Goal: Task Accomplishment & Management: Use online tool/utility

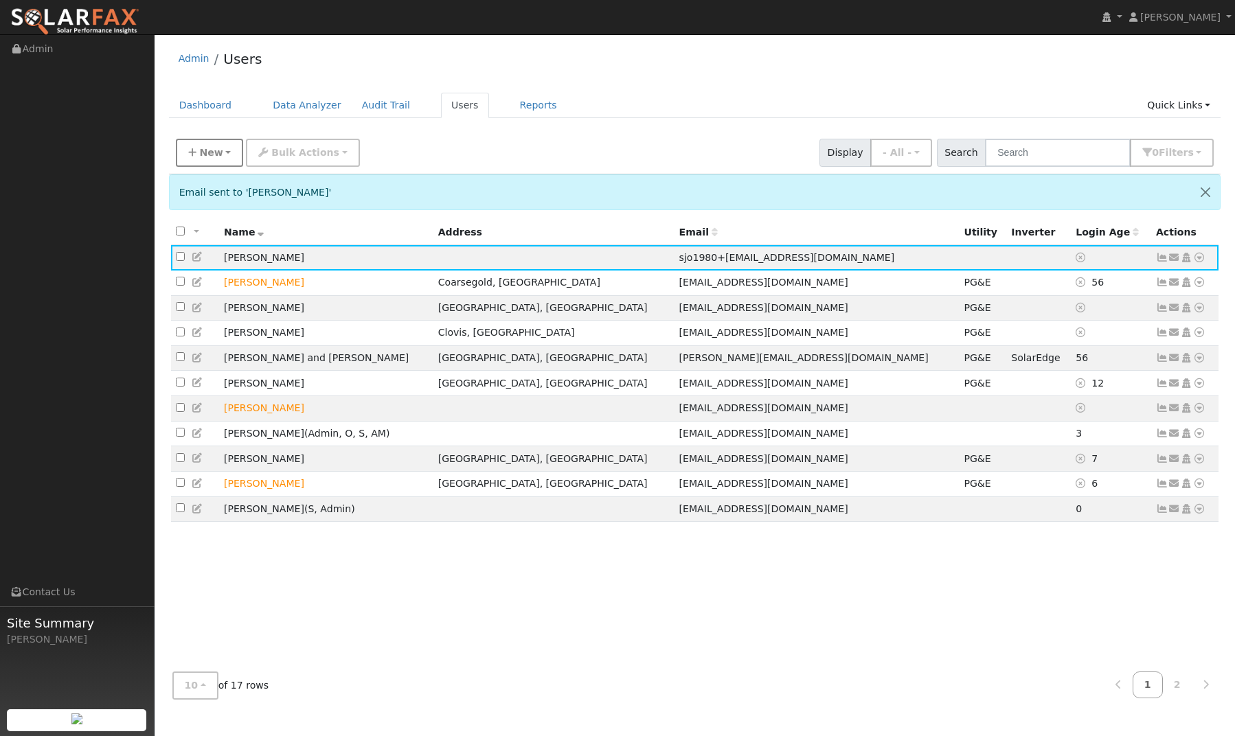
click at [205, 149] on span "New" at bounding box center [210, 152] width 23 height 11
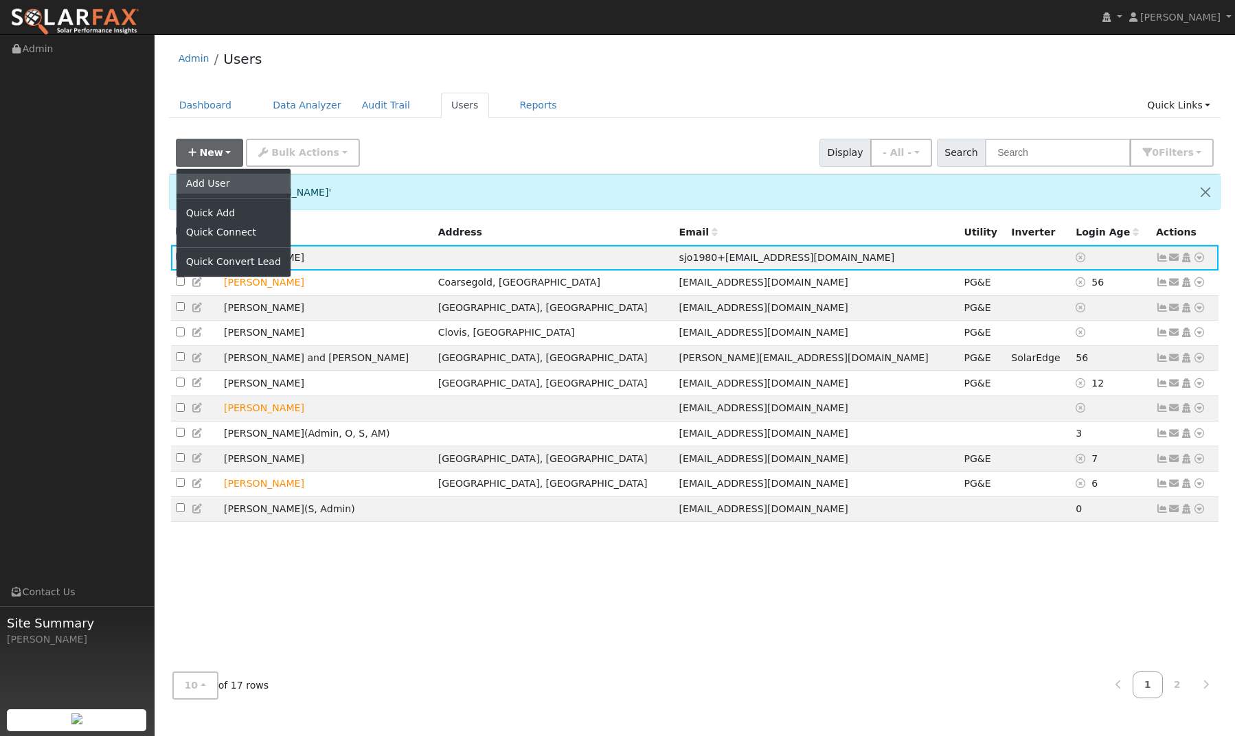
click at [204, 187] on link "Add User" at bounding box center [234, 183] width 114 height 19
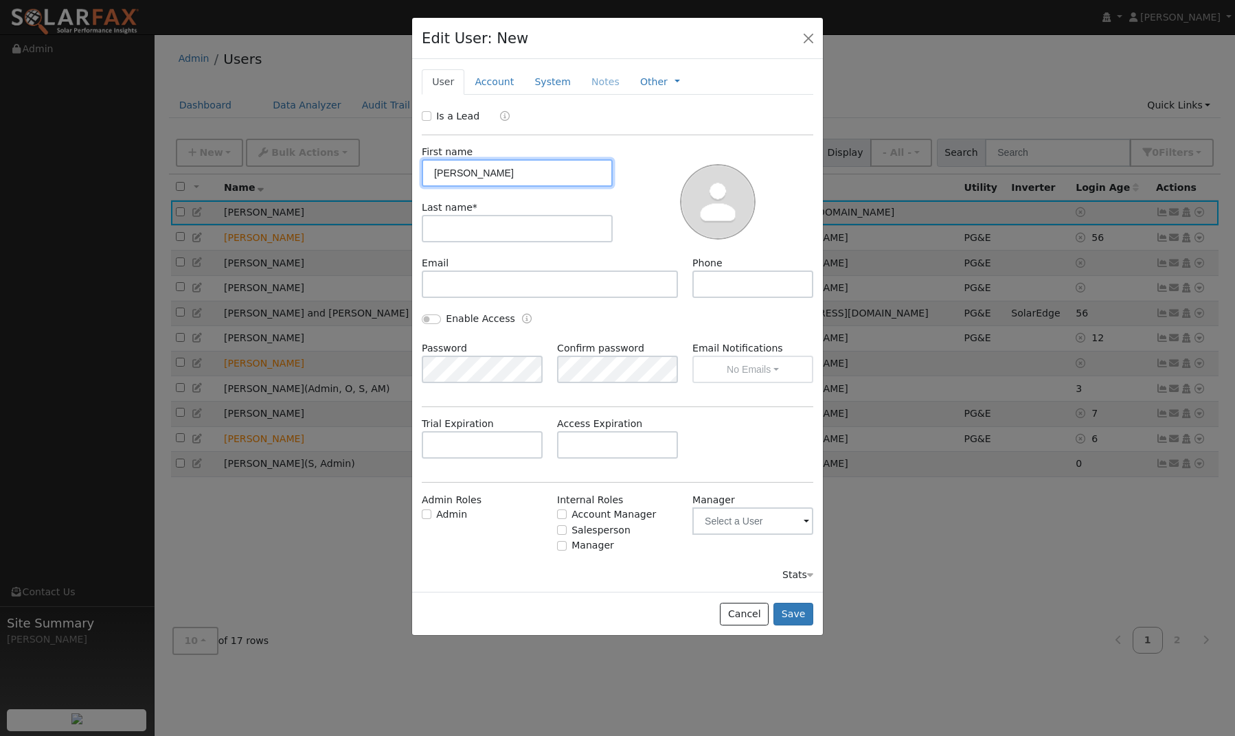
type input "Christy"
type input "Reed"
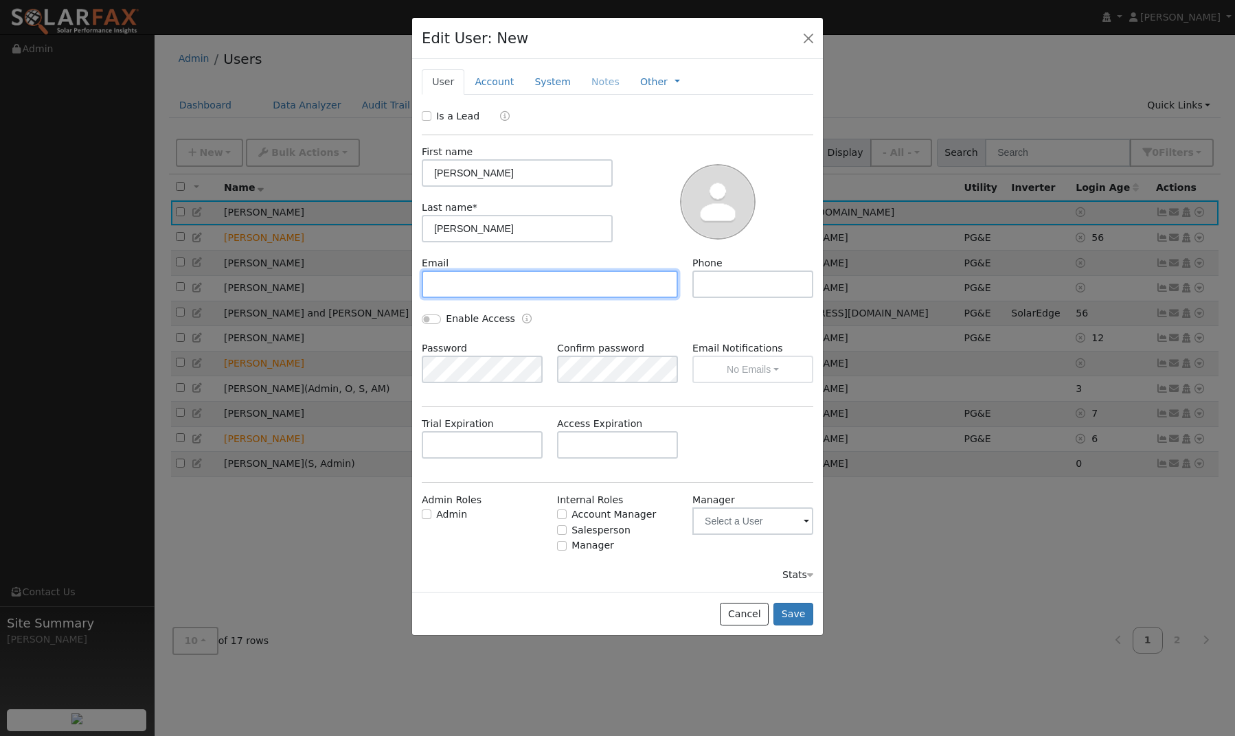
click at [632, 291] on input "text" at bounding box center [550, 284] width 256 height 27
type input "jeffandchristyreed@gmail.com"
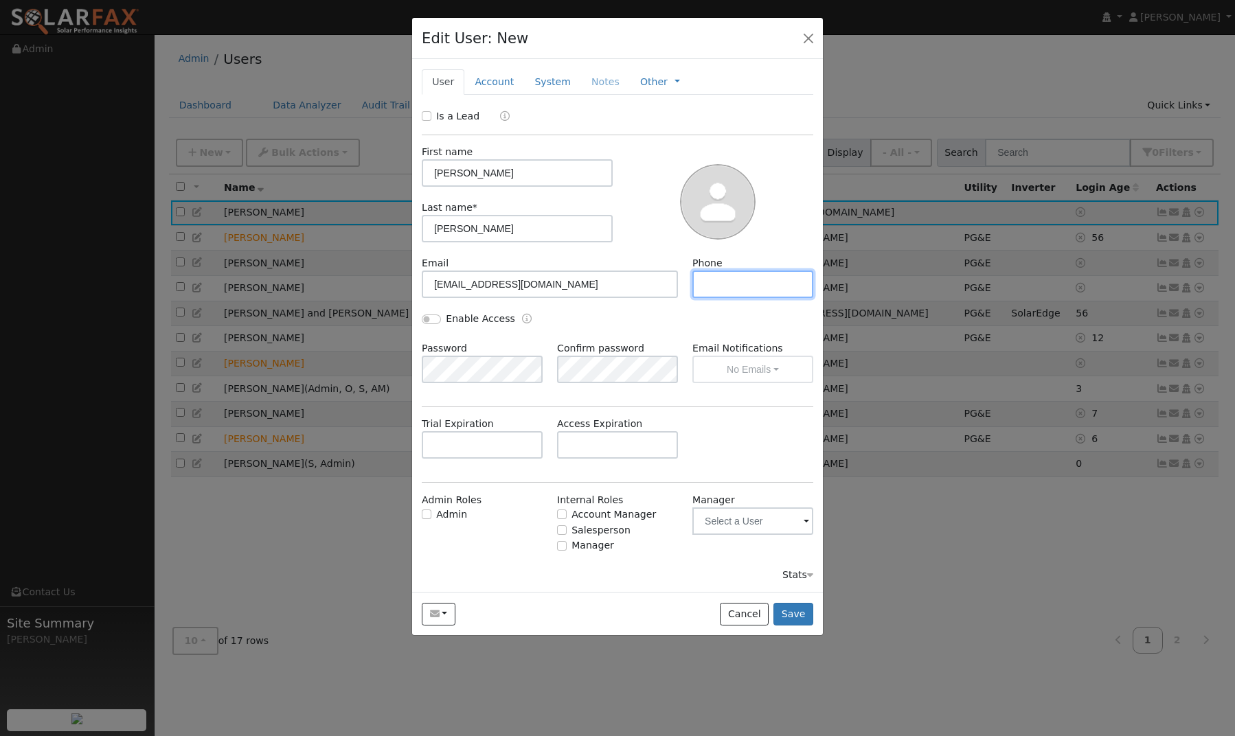
click at [734, 284] on input "text" at bounding box center [752, 284] width 121 height 27
type input "559-960-6829"
click at [795, 613] on button "Save" at bounding box center [794, 614] width 40 height 23
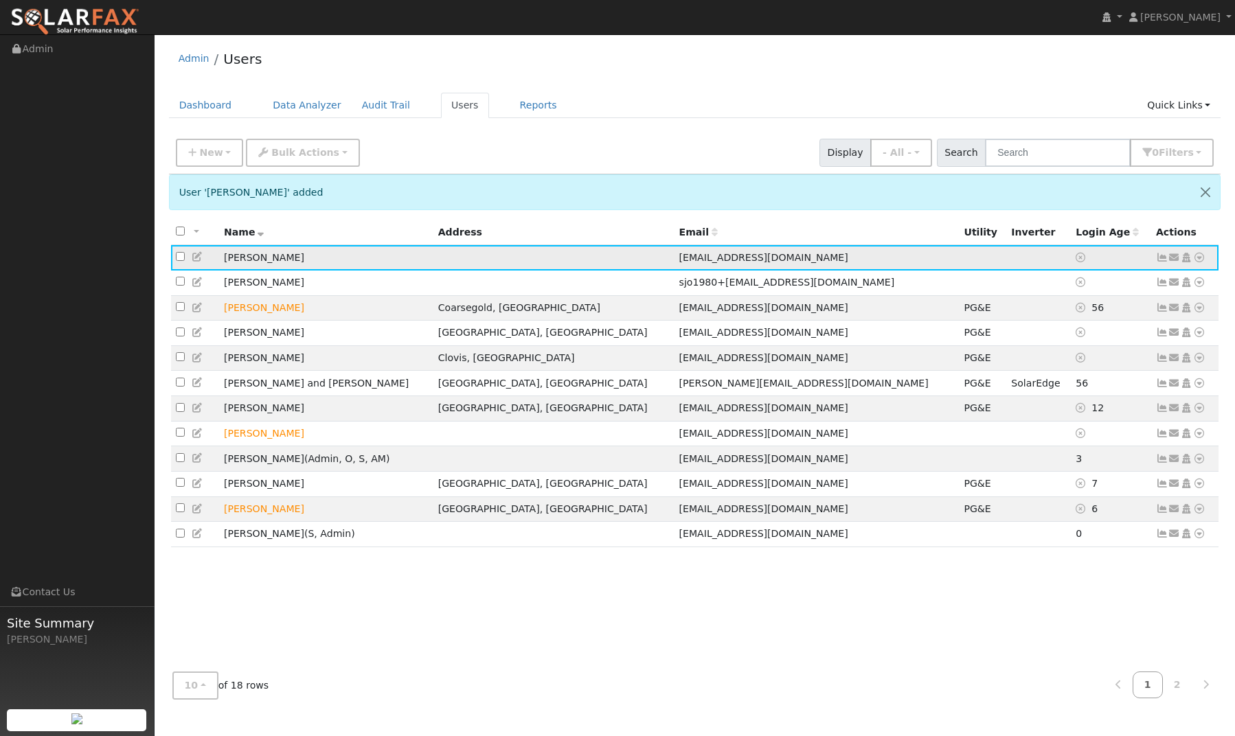
click at [1176, 261] on icon at bounding box center [1175, 258] width 12 height 10
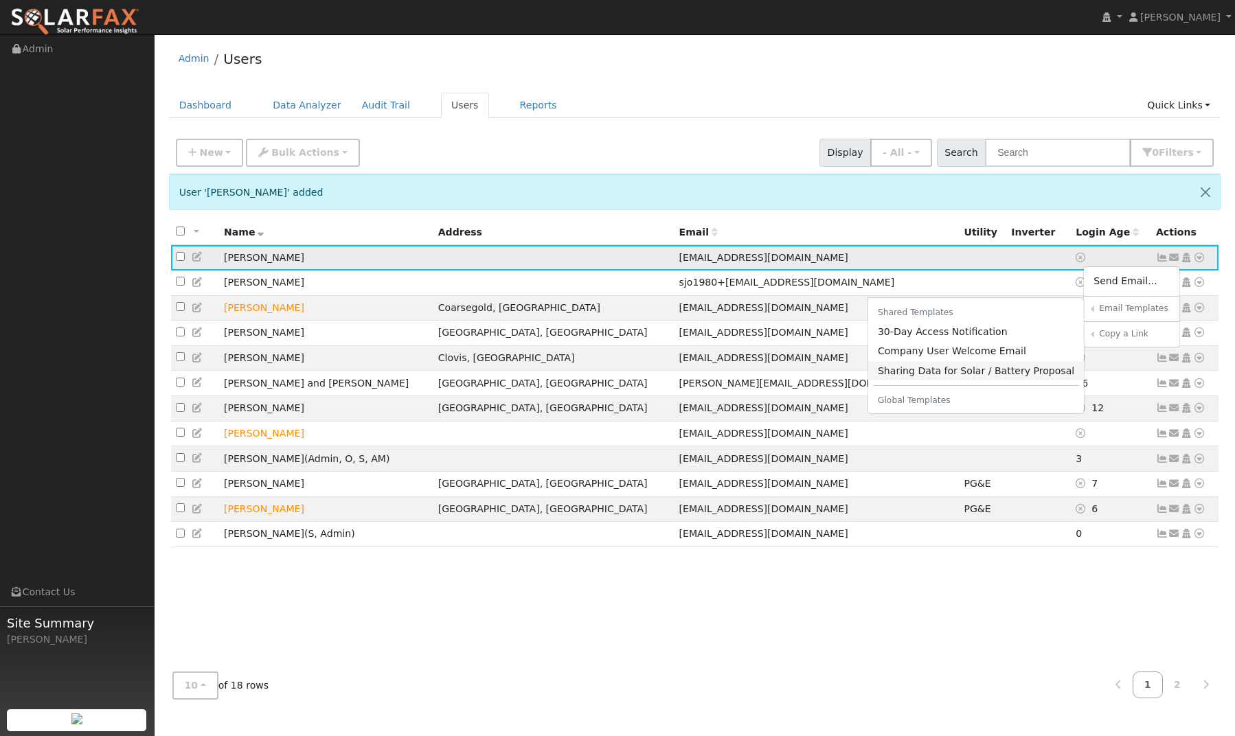
click at [1006, 370] on link "Sharing Data for Solar / Battery Proposal" at bounding box center [976, 370] width 216 height 19
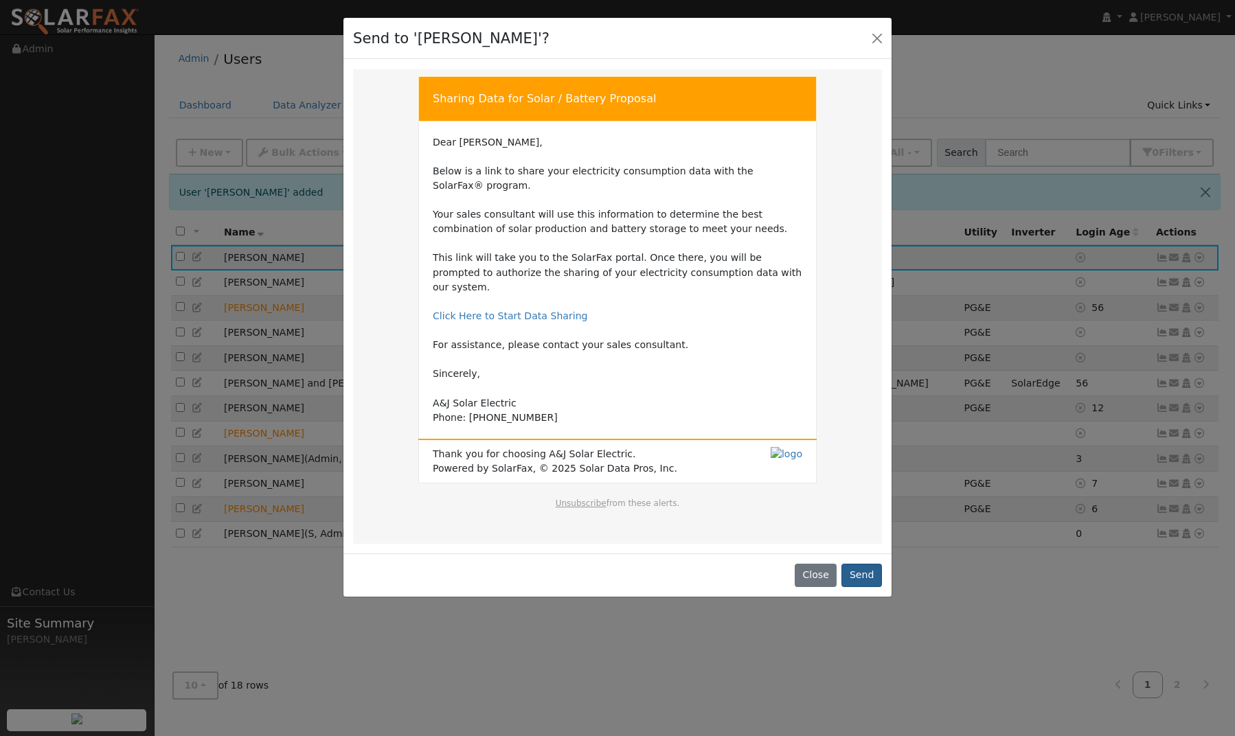
click at [862, 564] on button "Send" at bounding box center [862, 575] width 41 height 23
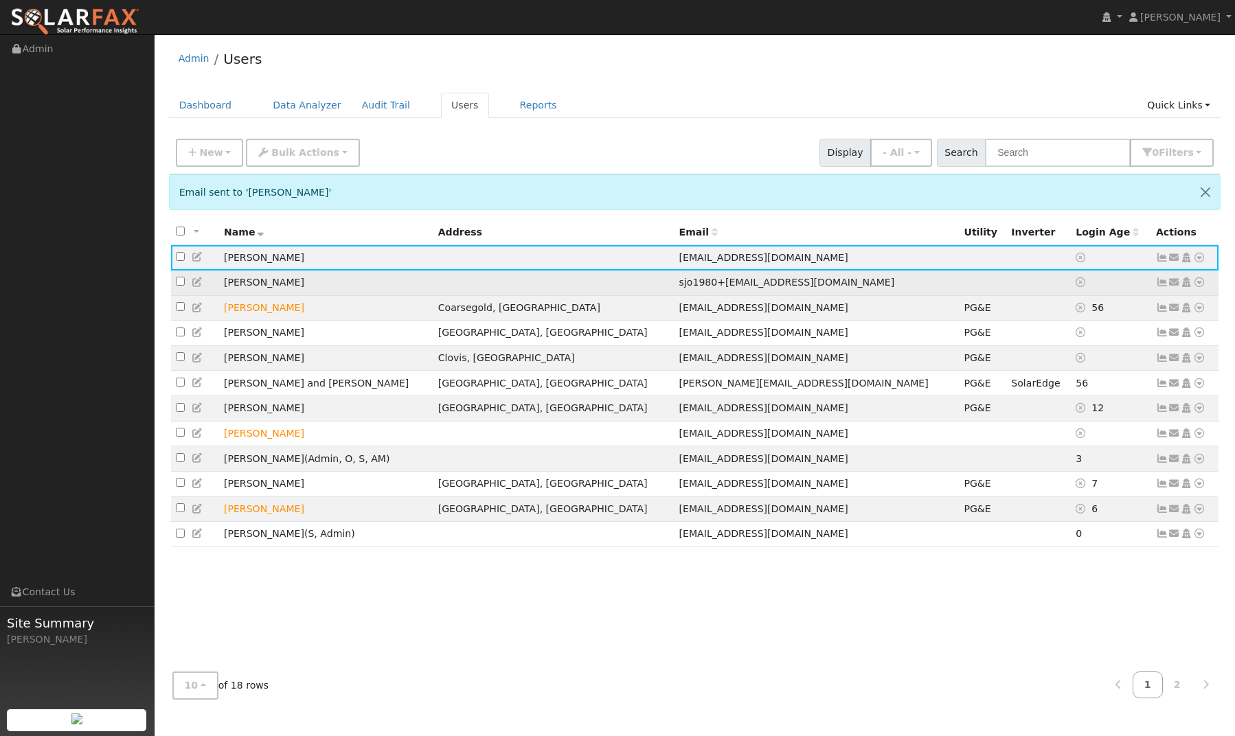
click at [1198, 284] on icon at bounding box center [1199, 283] width 12 height 10
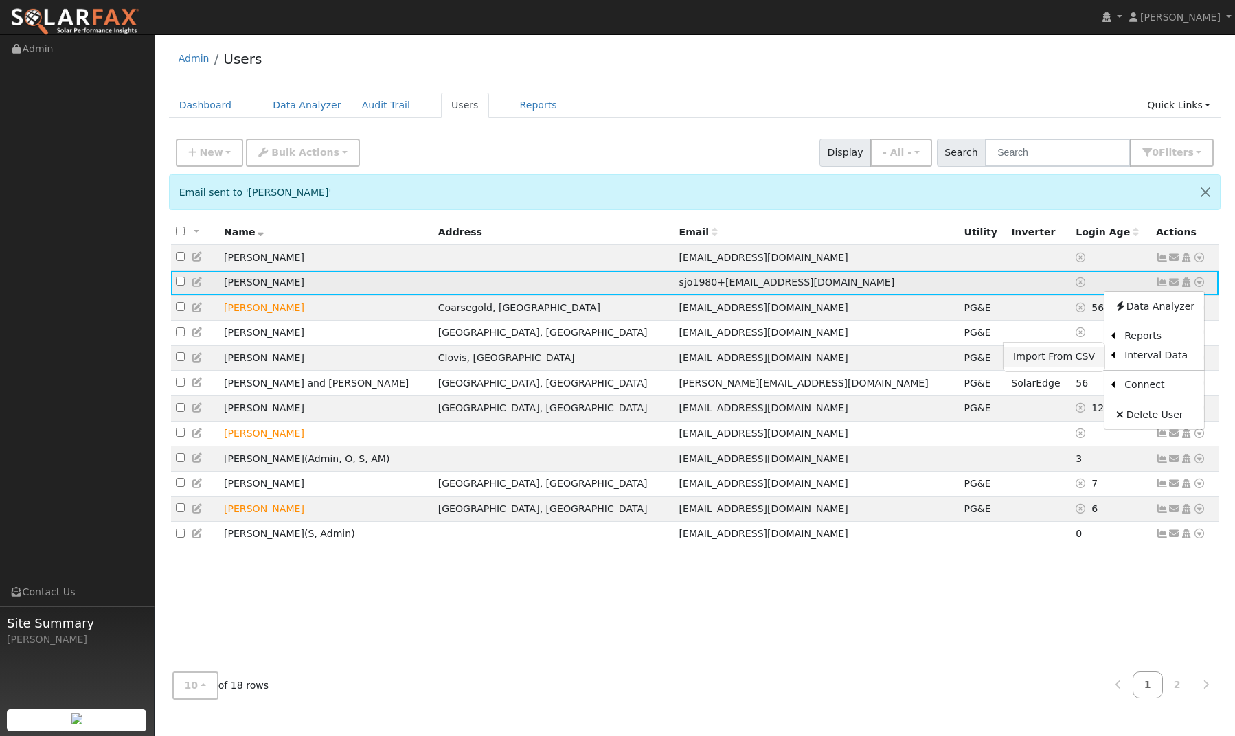
click at [1076, 363] on link "Import From CSV" at bounding box center [1054, 357] width 101 height 19
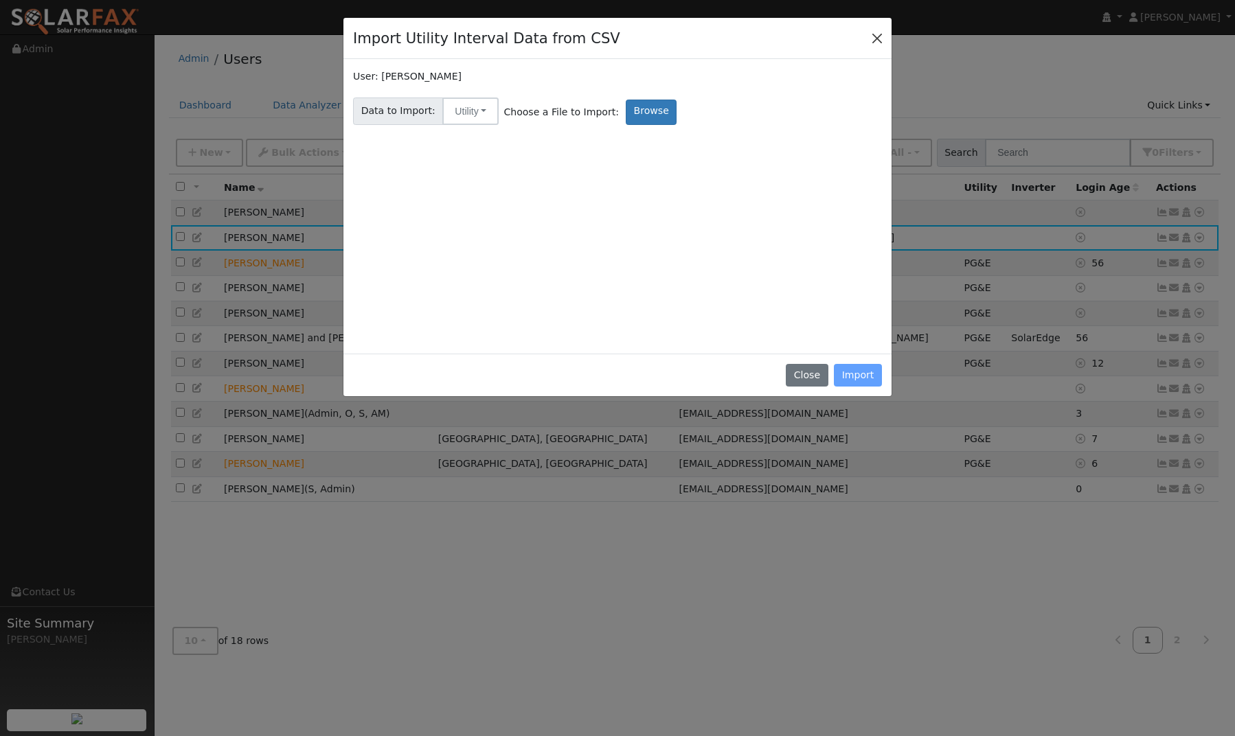
click at [883, 38] on button "Close" at bounding box center [877, 37] width 19 height 19
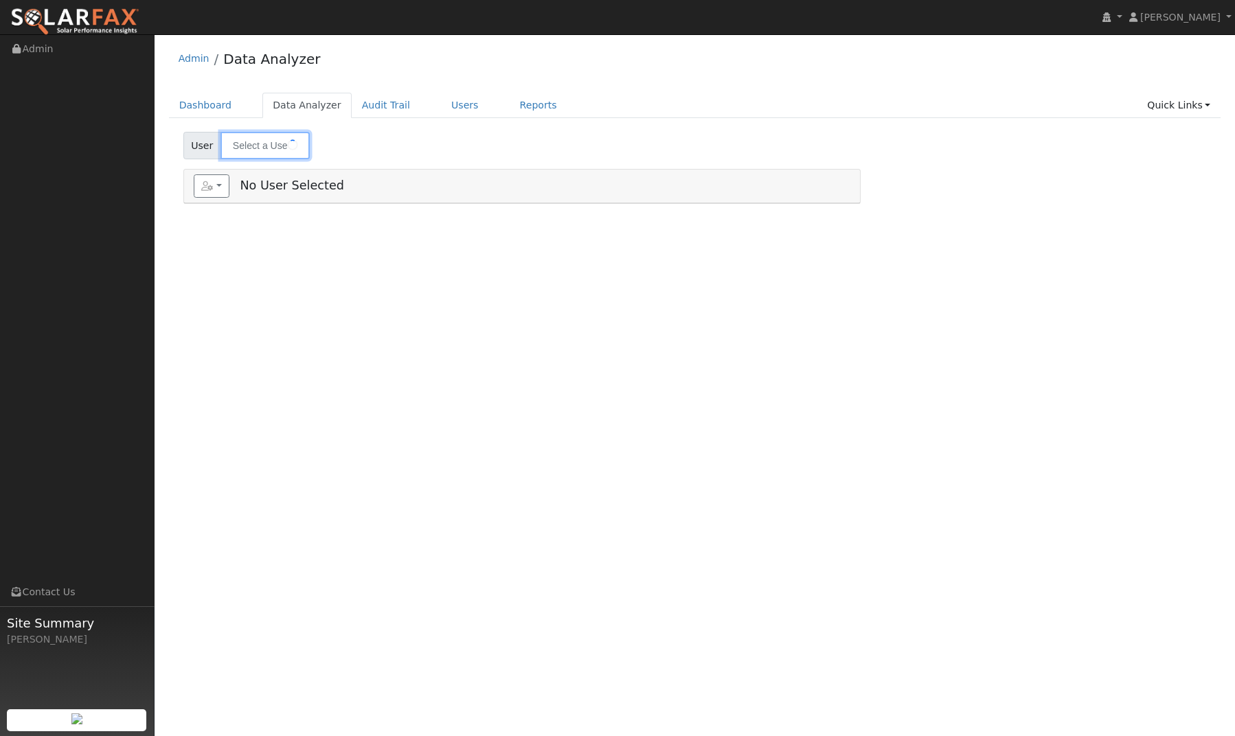
type input "[PERSON_NAME]"
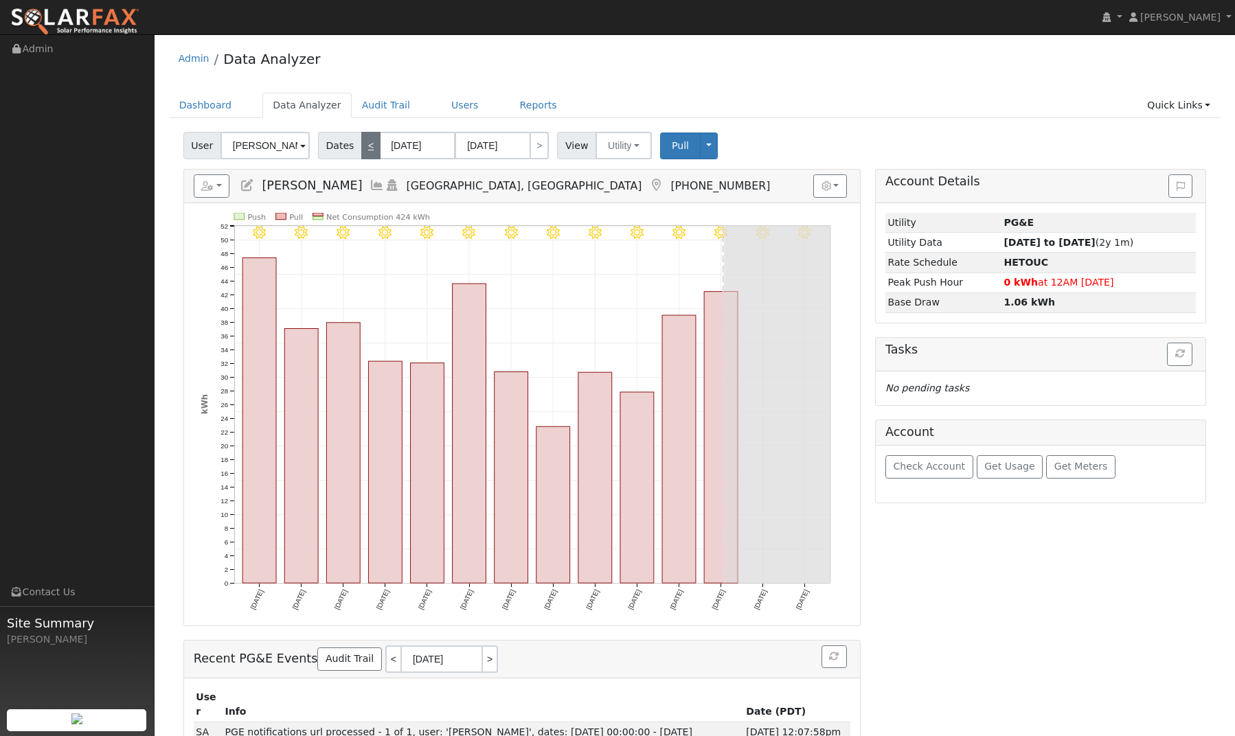
click at [368, 150] on link "<" at bounding box center [370, 145] width 19 height 27
type input "07/28/2025"
type input "08/10/2025"
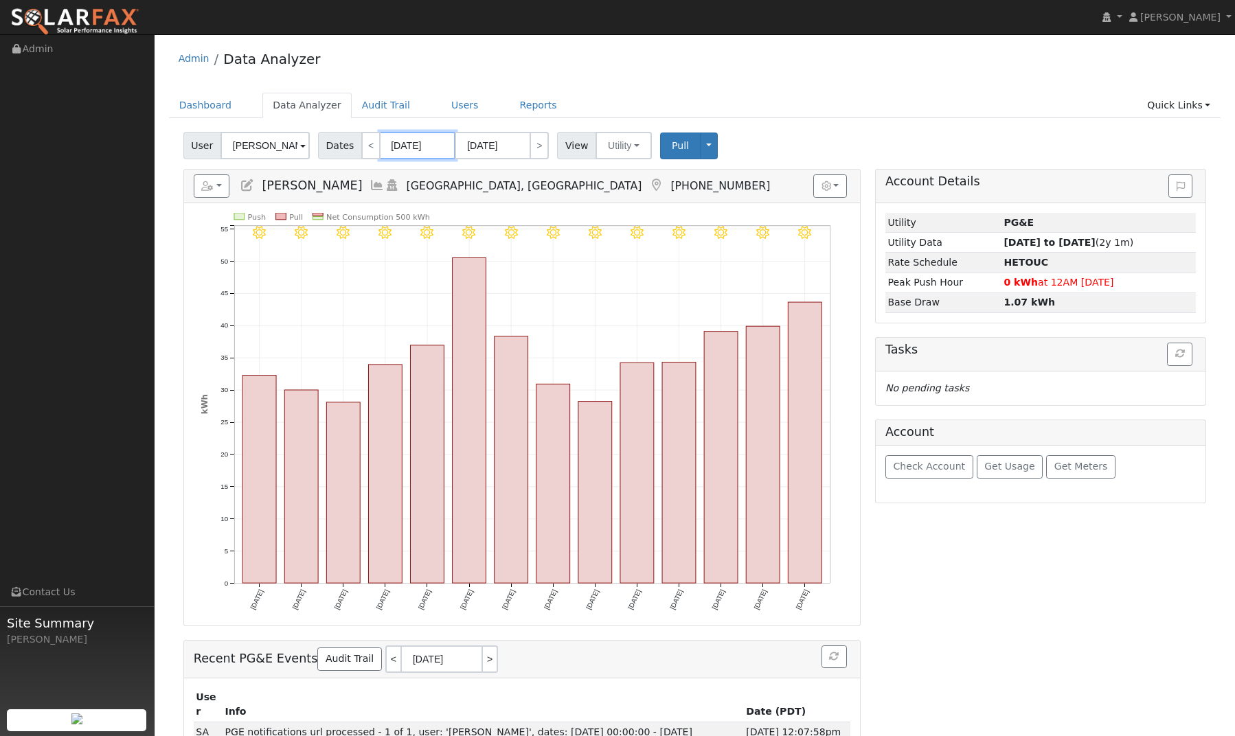
click at [440, 147] on input "07/28/2025" at bounding box center [418, 145] width 76 height 27
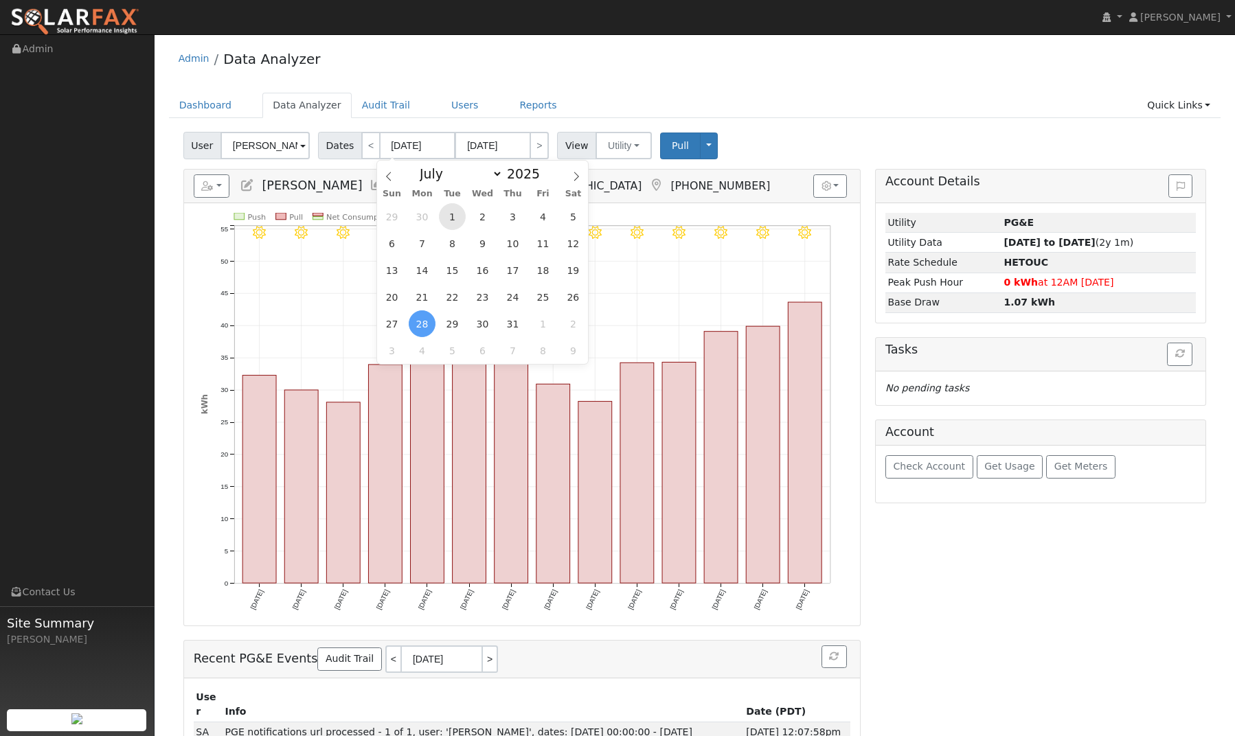
click at [451, 214] on span "1" at bounding box center [452, 216] width 27 height 27
type input "[DATE]"
type input "07/31/2025"
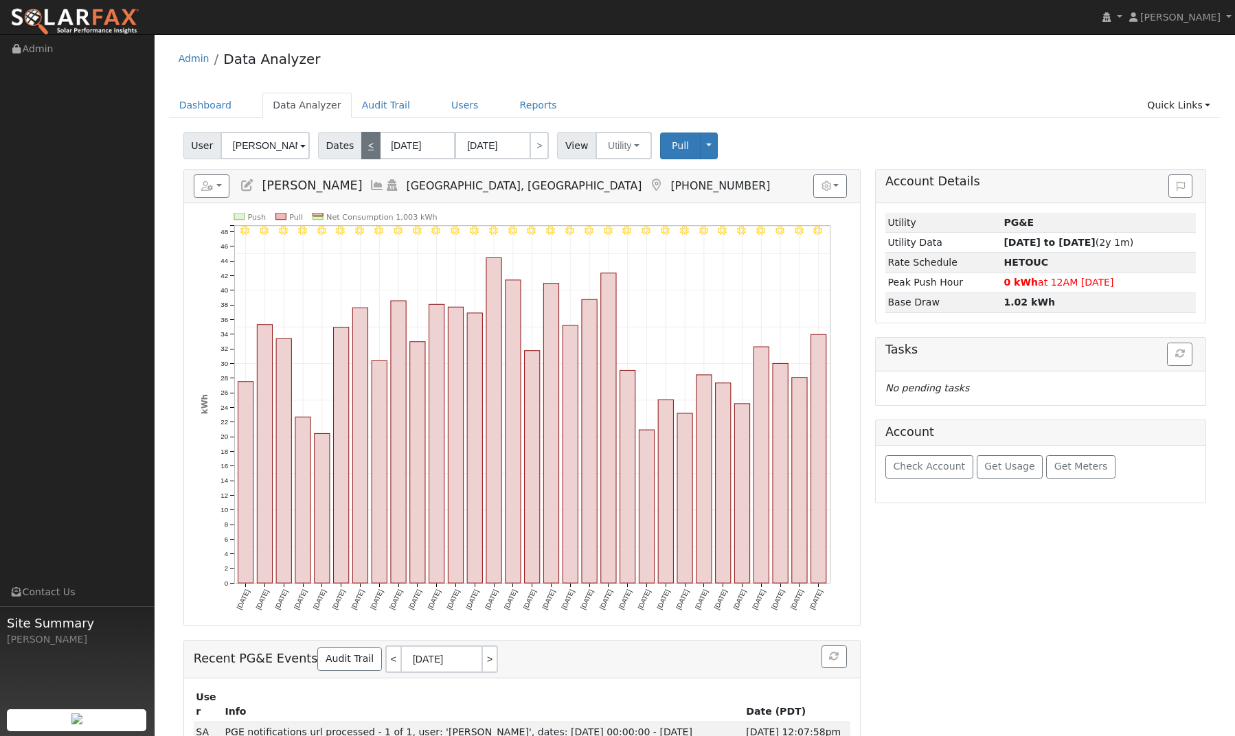
click at [371, 149] on link "<" at bounding box center [370, 145] width 19 height 27
type input "06/01/2025"
type input "06/30/2025"
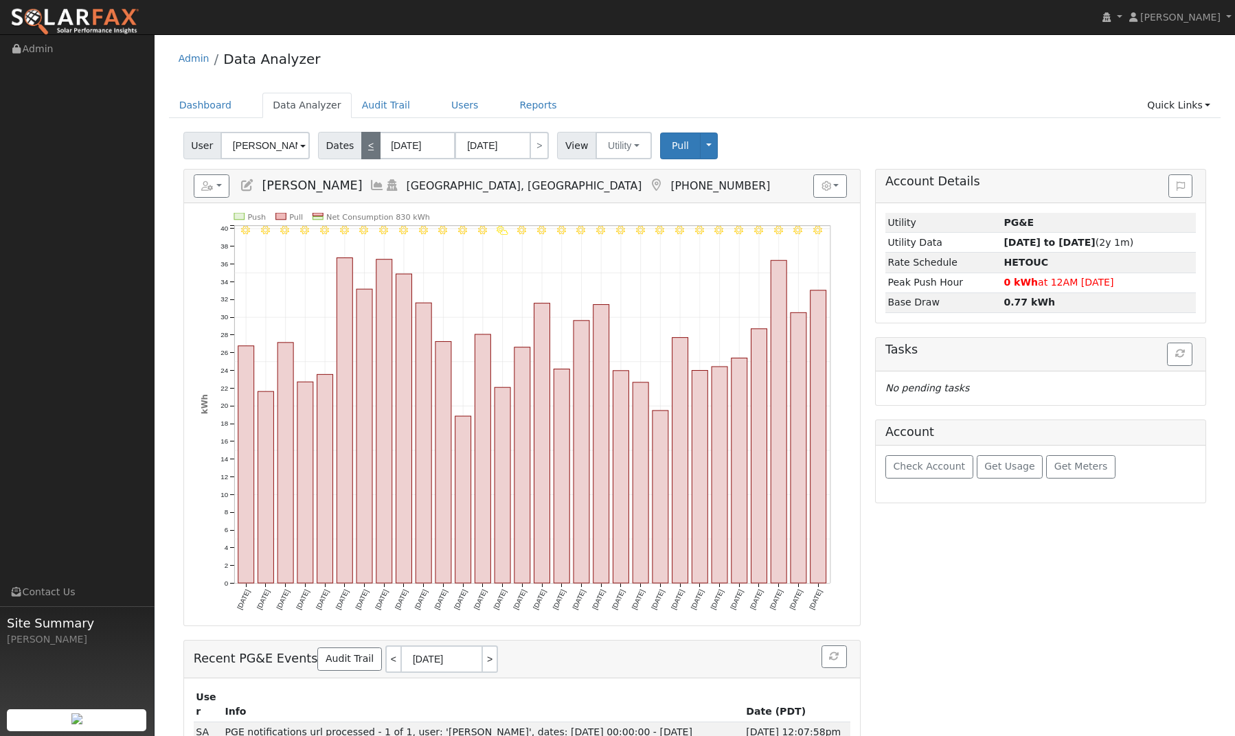
click at [371, 149] on link "<" at bounding box center [370, 145] width 19 height 27
type input "05/01/2025"
type input "05/31/2025"
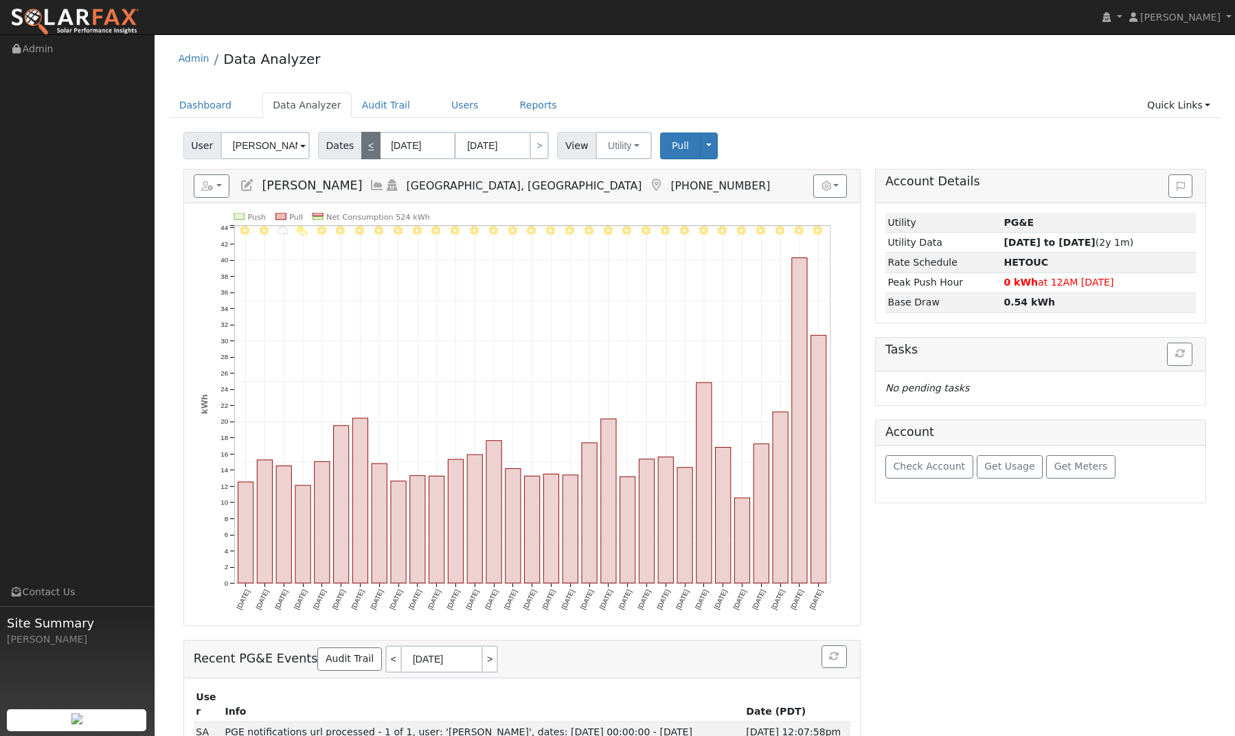
click at [371, 149] on link "<" at bounding box center [370, 145] width 19 height 27
type input "04/01/2025"
type input "04/30/2025"
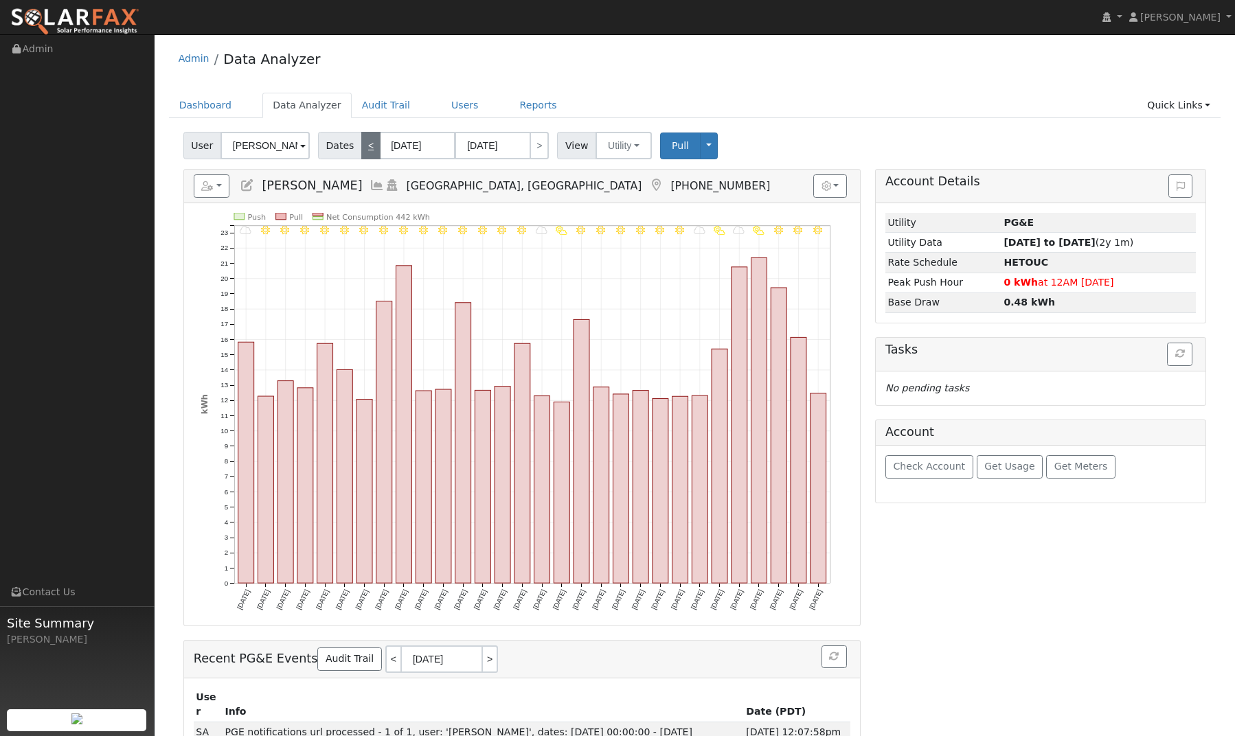
click at [371, 149] on link "<" at bounding box center [370, 145] width 19 height 27
type input "03/01/2025"
type input "03/31/2025"
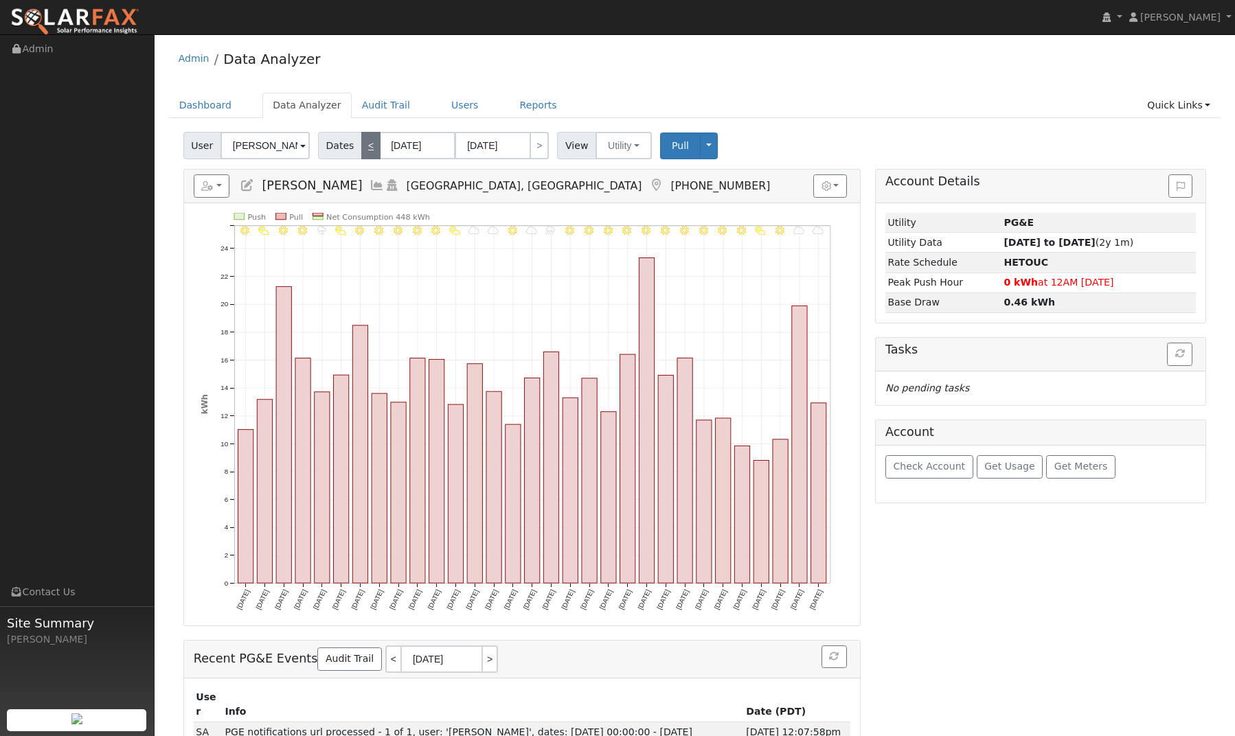
click at [371, 149] on link "<" at bounding box center [370, 145] width 19 height 27
type input "02/01/2025"
type input "02/28/2025"
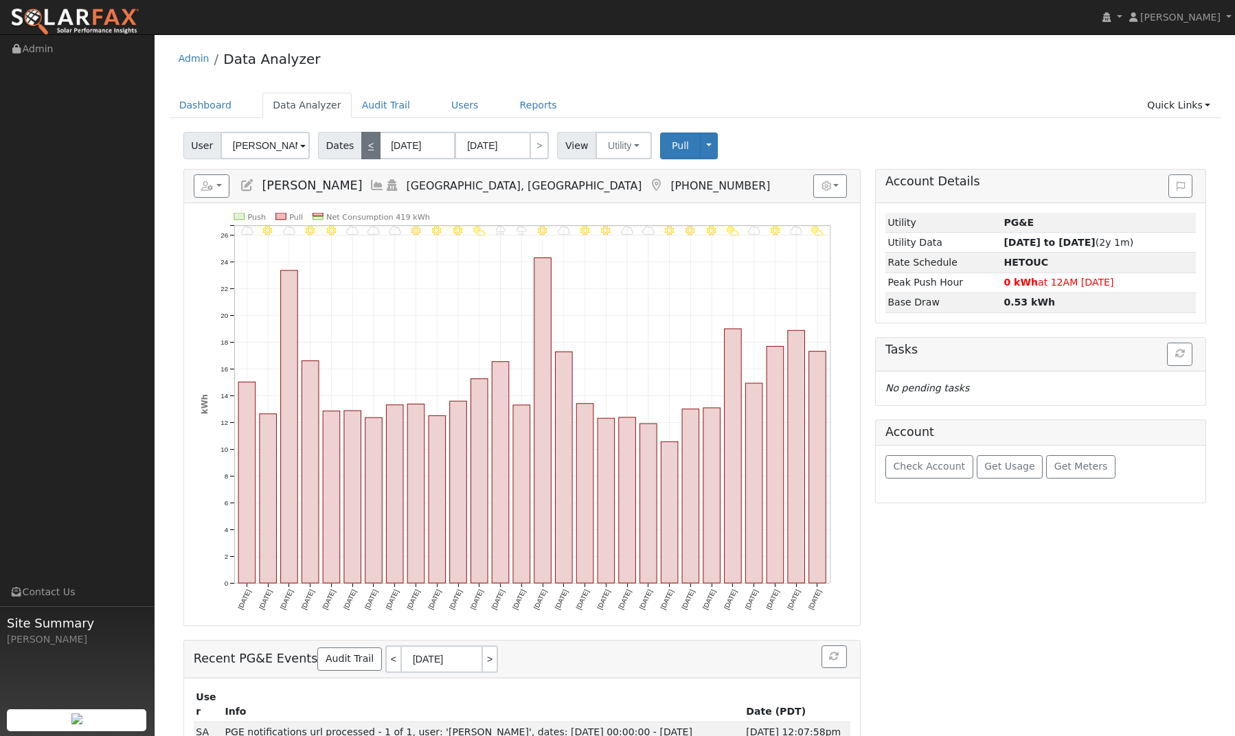
click at [371, 149] on link "<" at bounding box center [370, 145] width 19 height 27
type input "01/01/2025"
type input "01/31/2025"
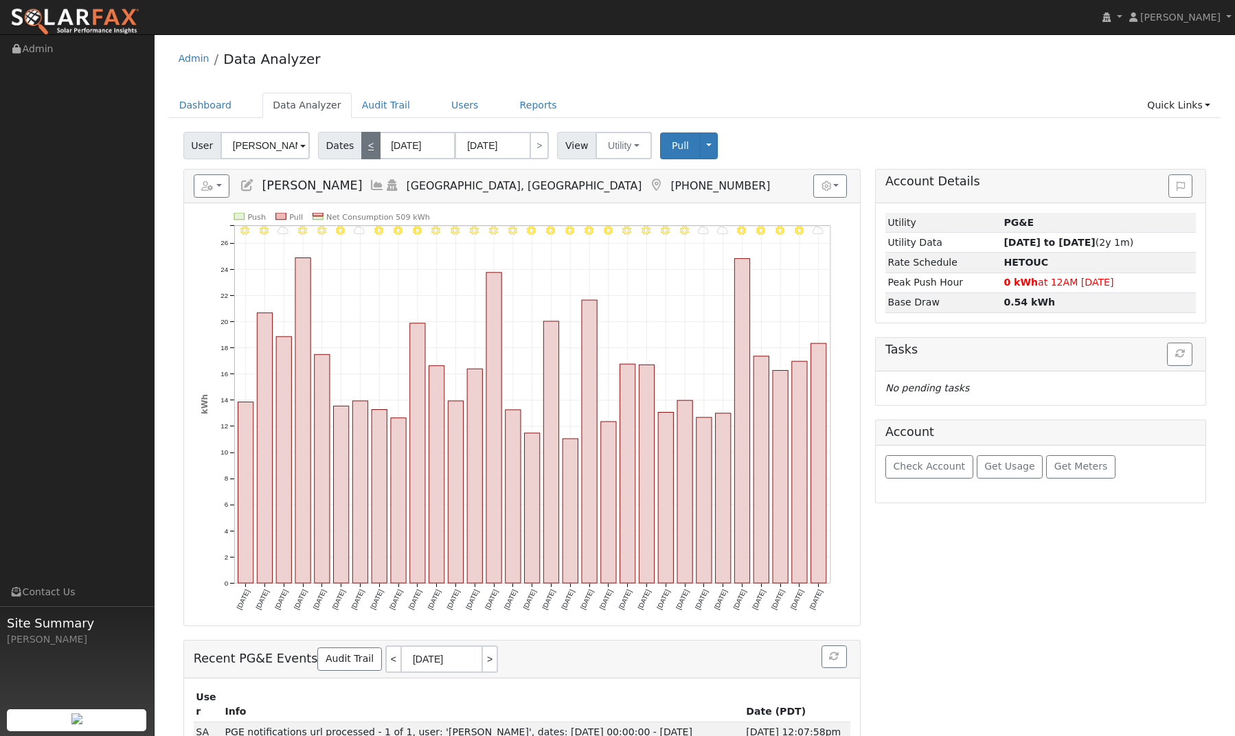
click at [371, 149] on link "<" at bounding box center [370, 145] width 19 height 27
type input "12/01/2024"
type input "12/31/2024"
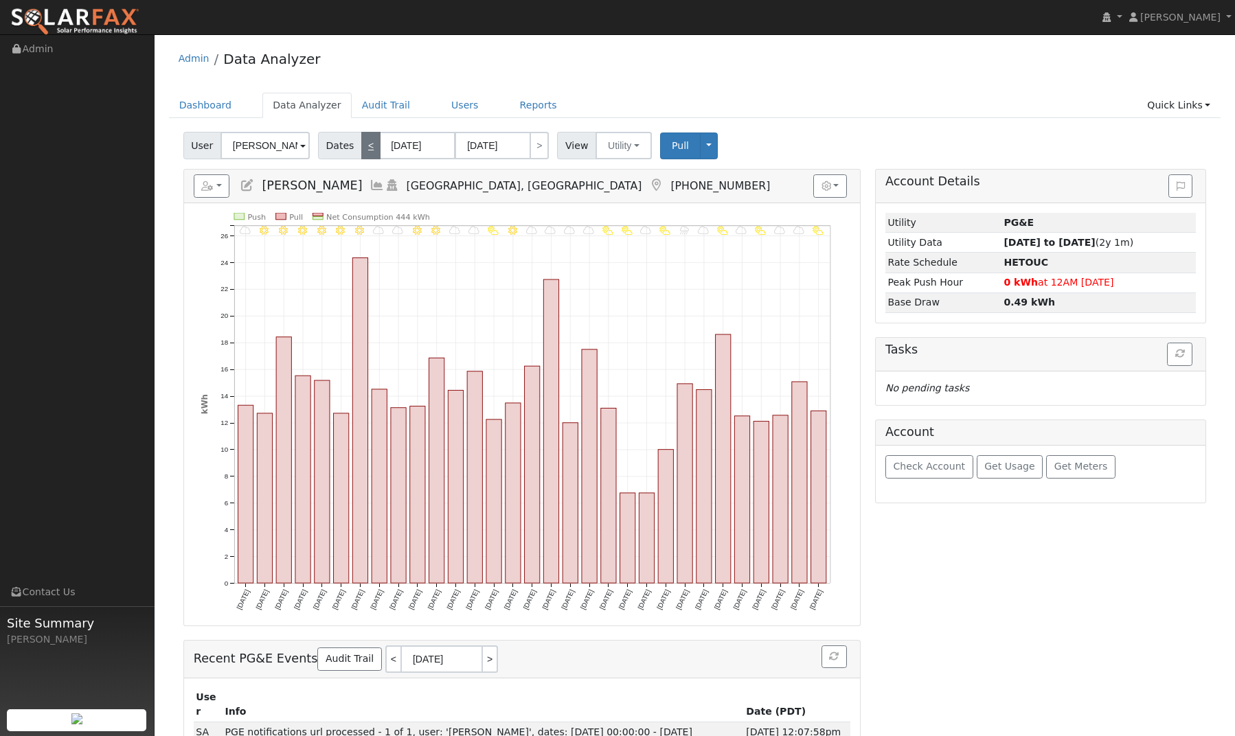
click at [371, 149] on link "<" at bounding box center [370, 145] width 19 height 27
type input "11/01/2024"
type input "11/30/2024"
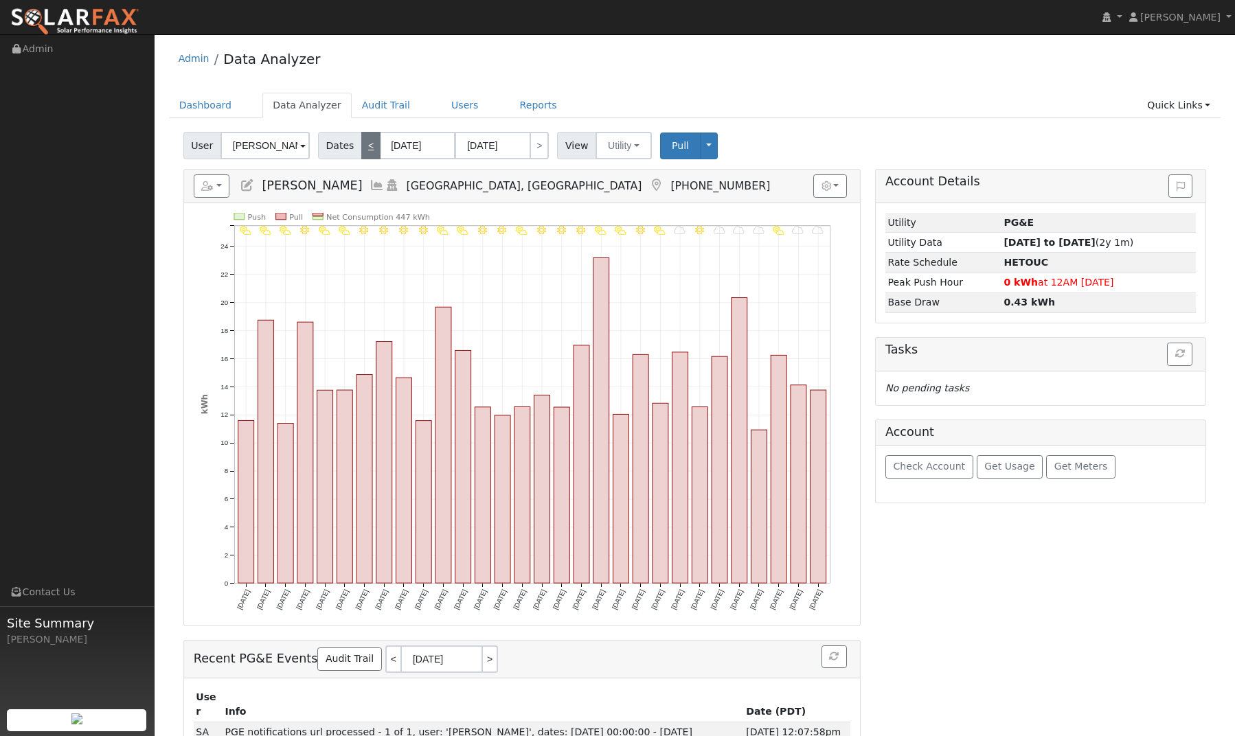
click at [371, 149] on link "<" at bounding box center [370, 145] width 19 height 27
type input "10/01/2024"
type input "10/31/2024"
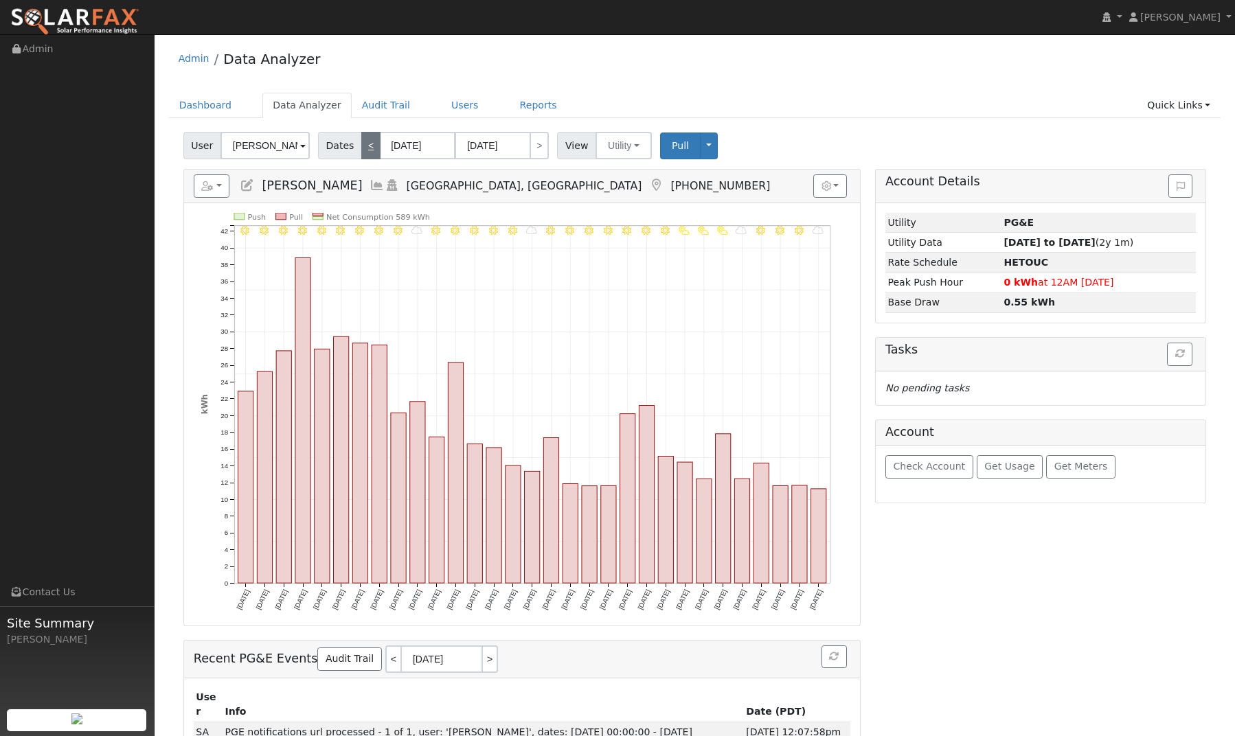
click at [371, 149] on link "<" at bounding box center [370, 145] width 19 height 27
type input "09/01/2024"
type input "09/30/2024"
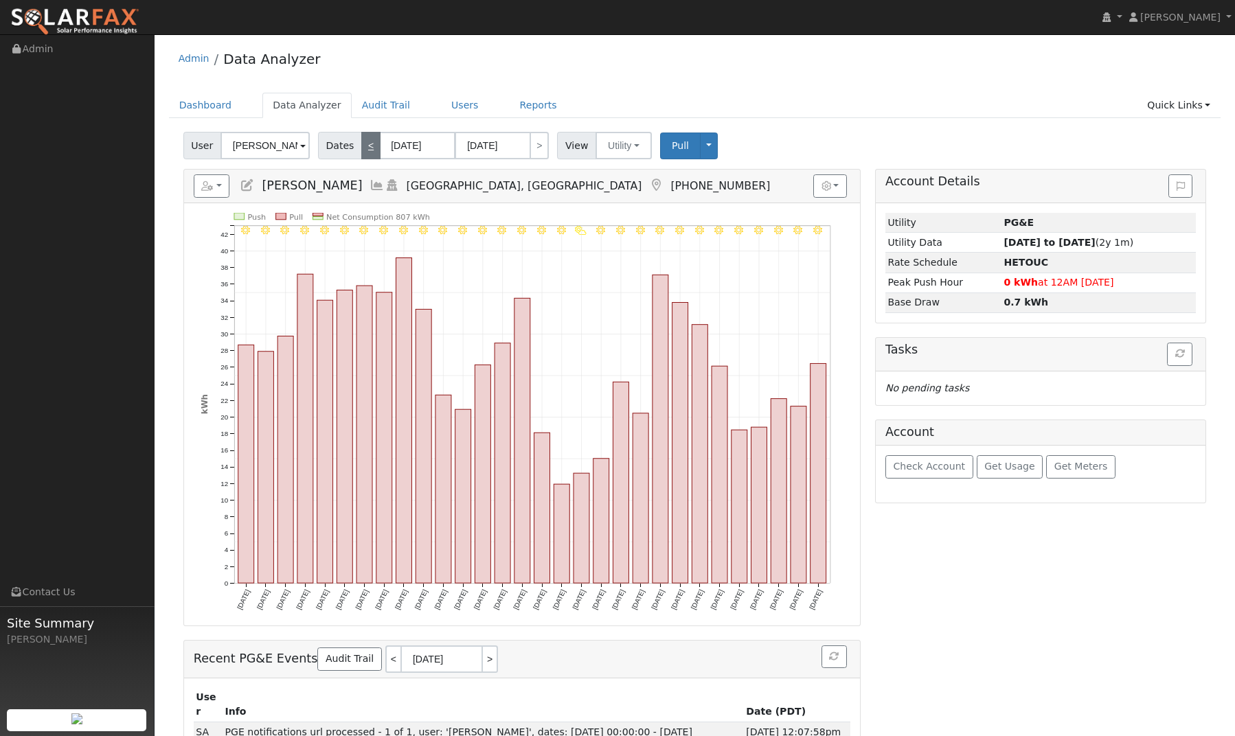
click at [371, 149] on link "<" at bounding box center [370, 145] width 19 height 27
type input "08/01/2024"
type input "08/31/2024"
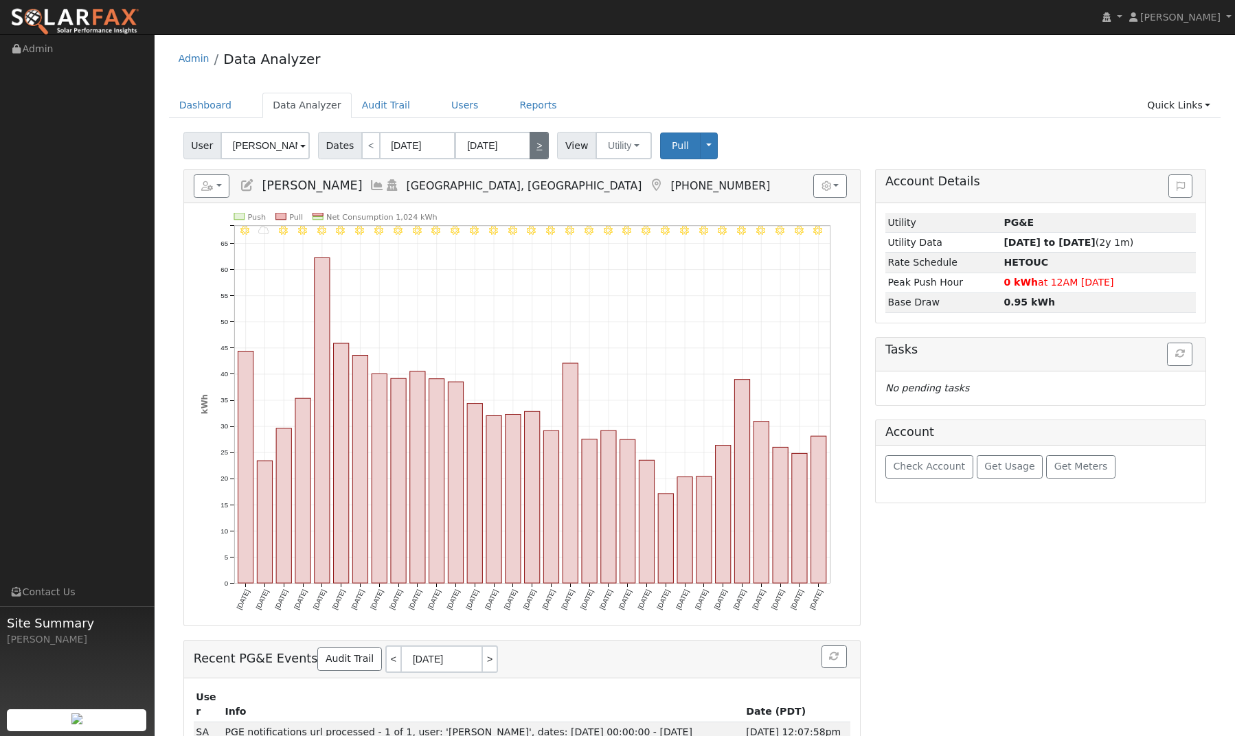
click at [540, 153] on link ">" at bounding box center [539, 145] width 19 height 27
type input "09/01/2024"
type input "09/30/2024"
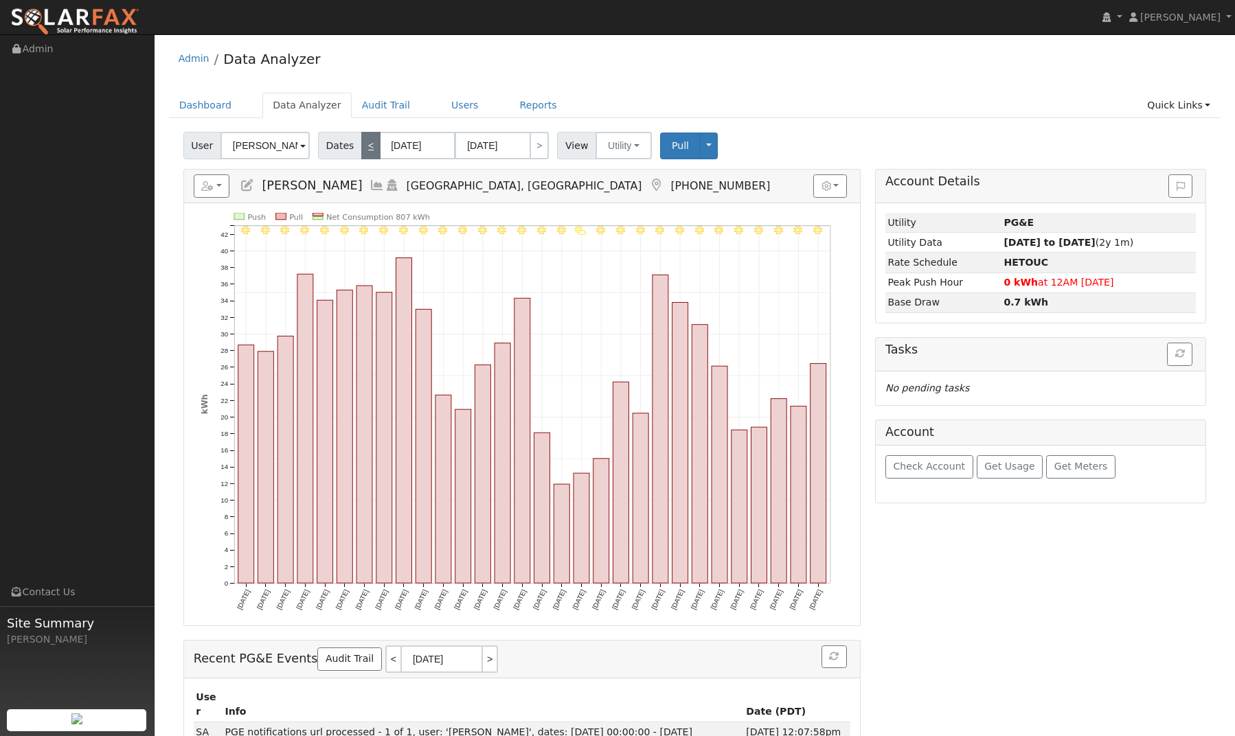
click at [368, 139] on link "<" at bounding box center [370, 145] width 19 height 27
type input "08/01/2024"
type input "08/31/2024"
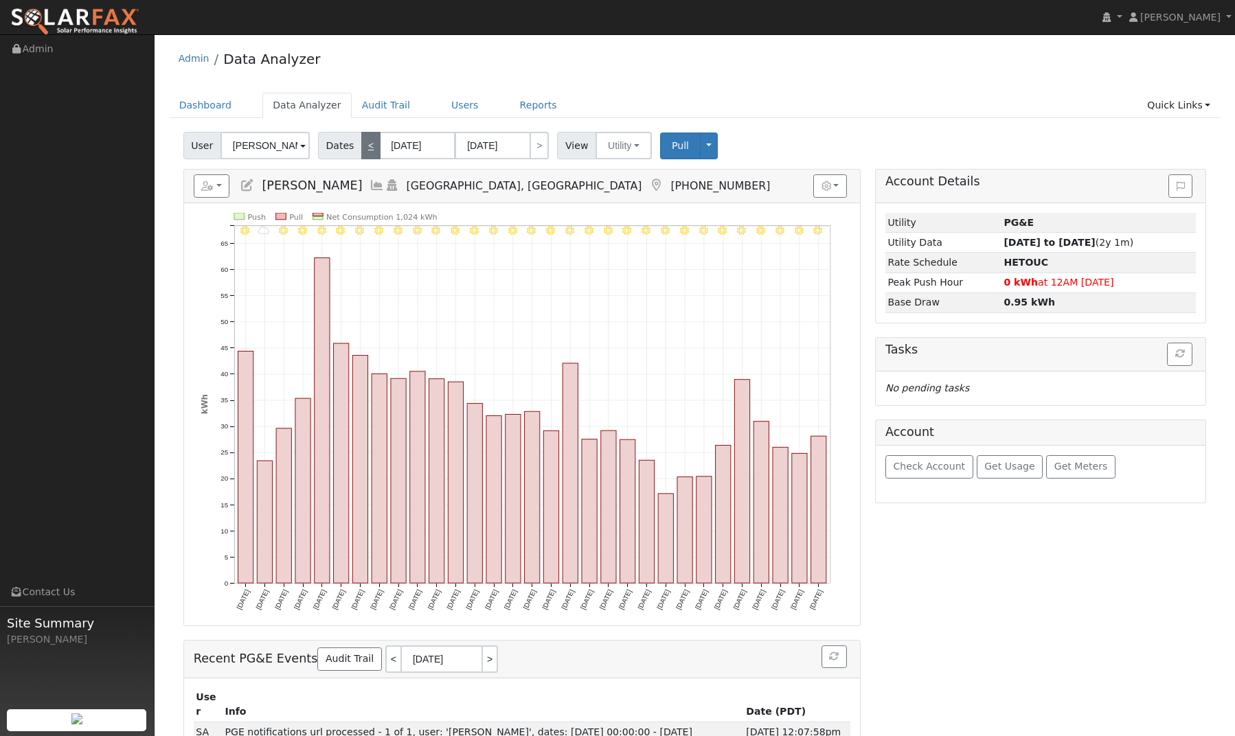
click at [368, 139] on link "<" at bounding box center [370, 145] width 19 height 27
type input "07/01/2024"
type input "07/31/2024"
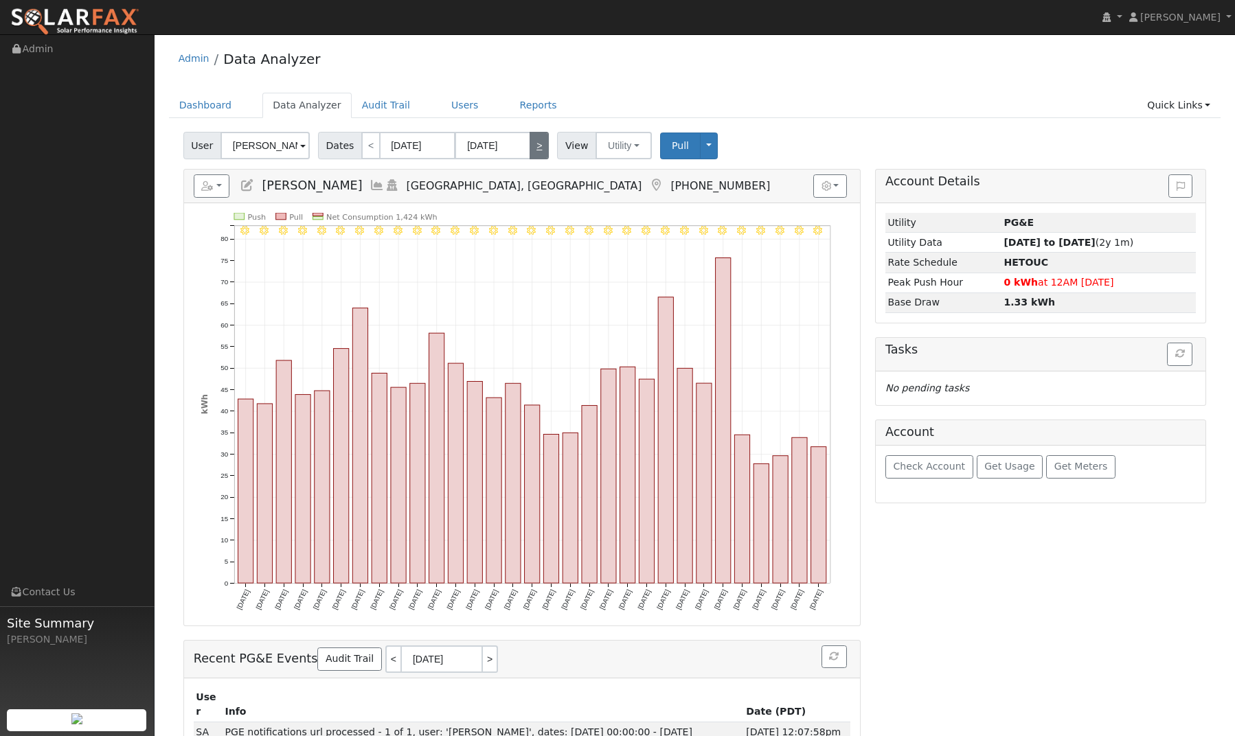
click at [534, 149] on link ">" at bounding box center [539, 145] width 19 height 27
type input "08/01/2024"
type input "08/31/2024"
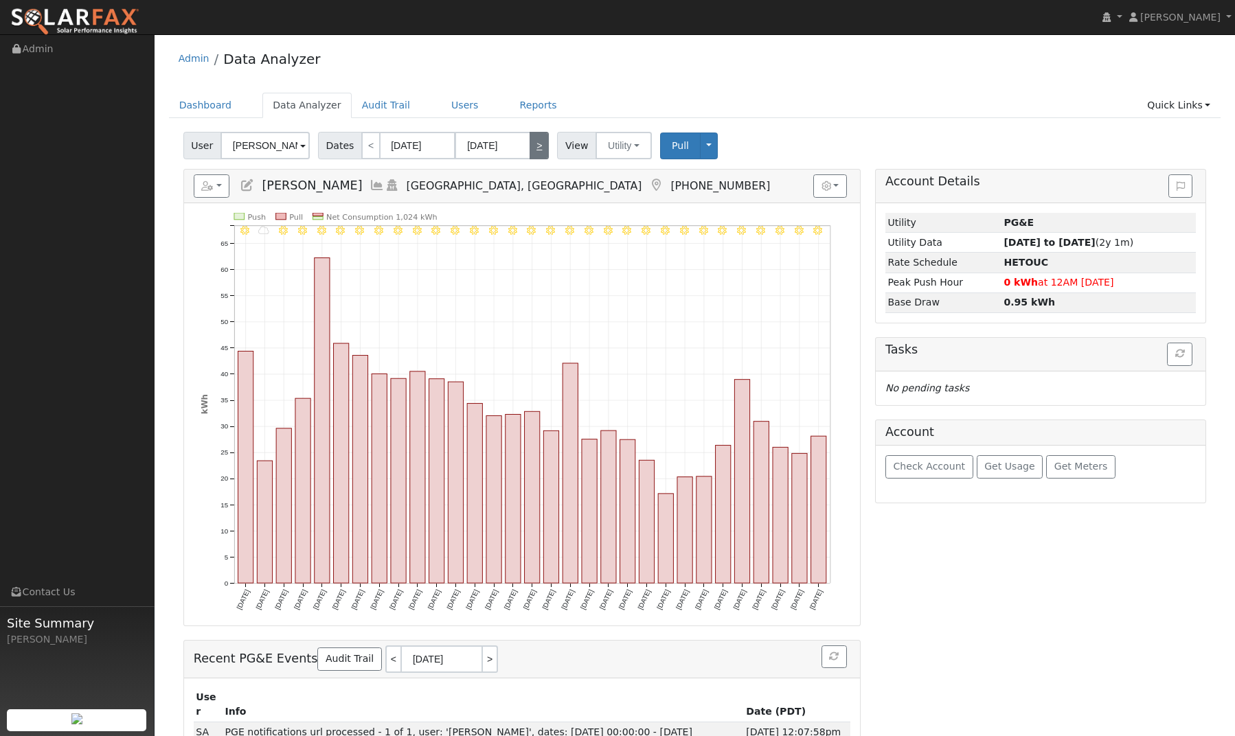
click at [534, 149] on link ">" at bounding box center [539, 145] width 19 height 27
type input "09/01/2024"
type input "09/30/2024"
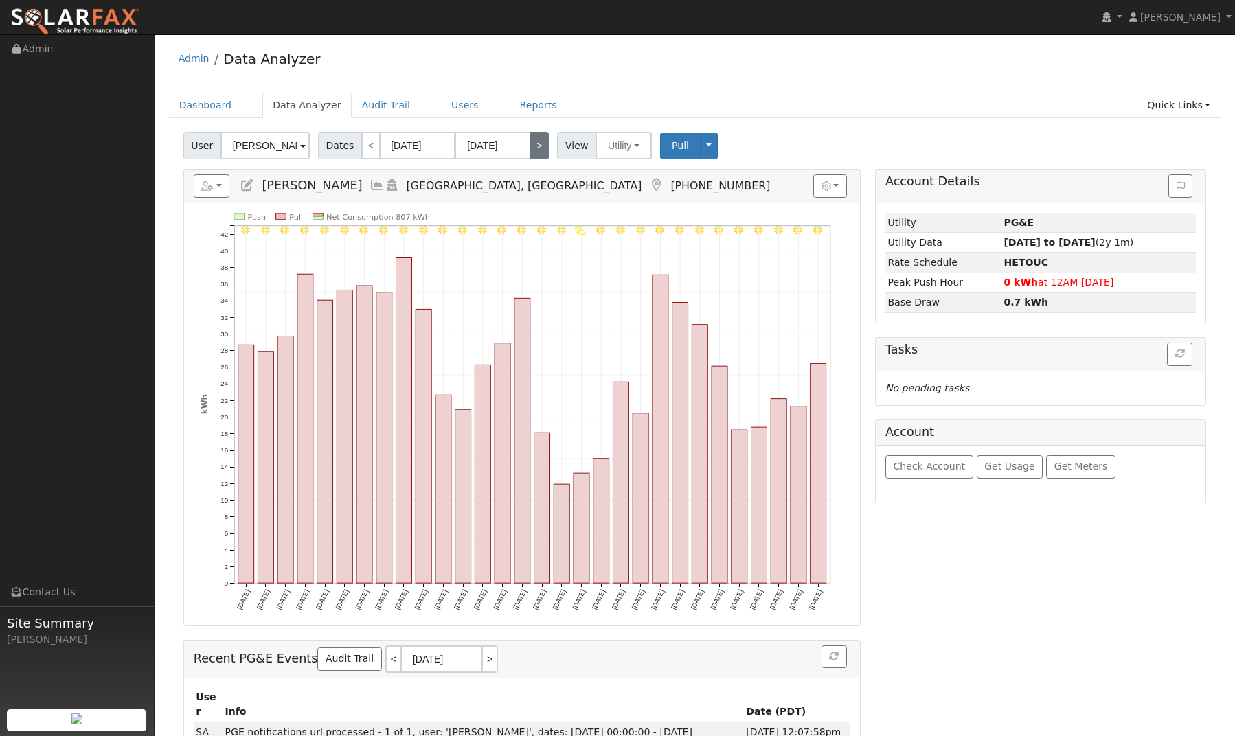
click at [534, 149] on link ">" at bounding box center [539, 145] width 19 height 27
type input "10/01/2024"
type input "10/31/2024"
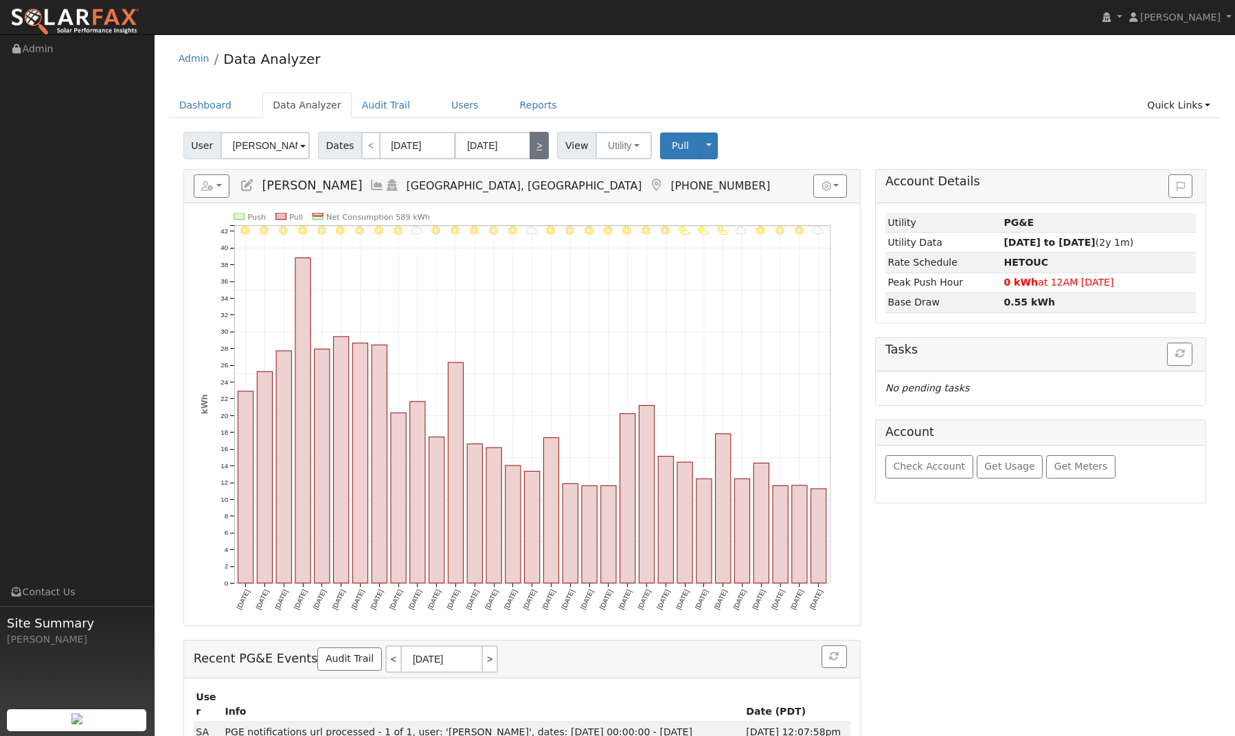
click at [534, 149] on link ">" at bounding box center [539, 145] width 19 height 27
type input "11/01/2024"
type input "11/30/2024"
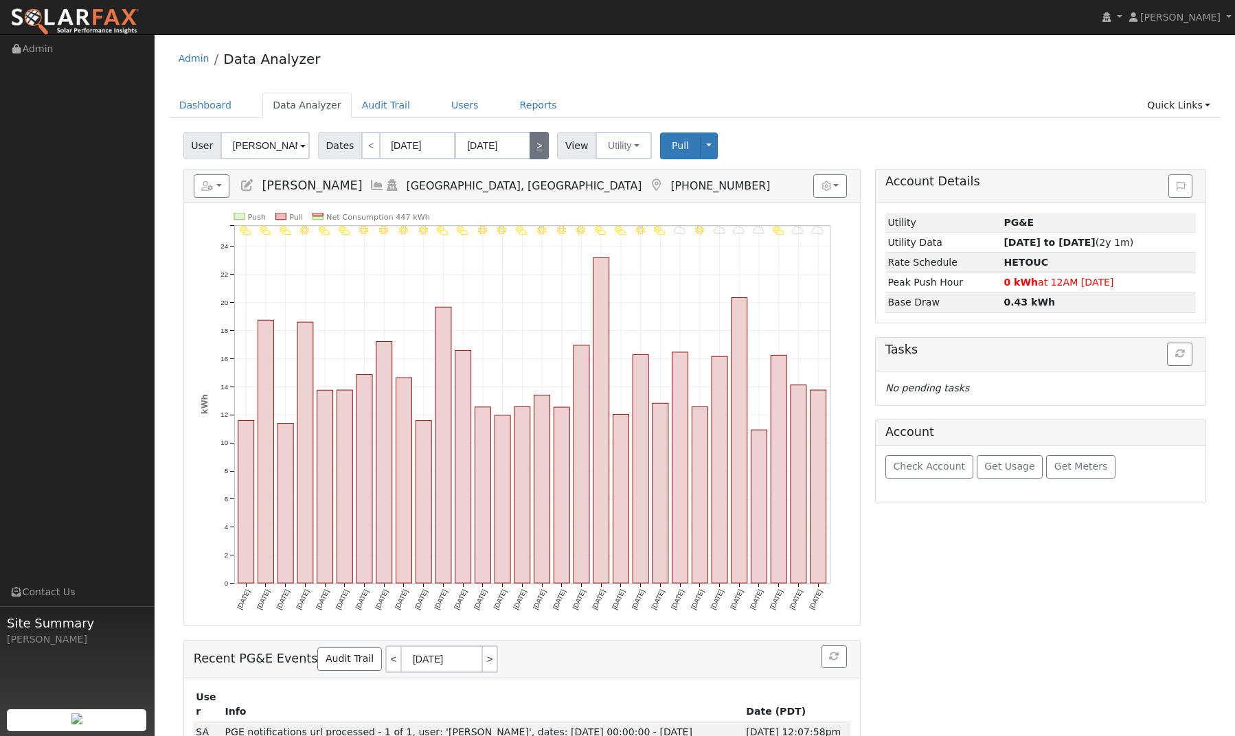
click at [534, 149] on link ">" at bounding box center [539, 145] width 19 height 27
type input "12/01/2024"
type input "12/31/2024"
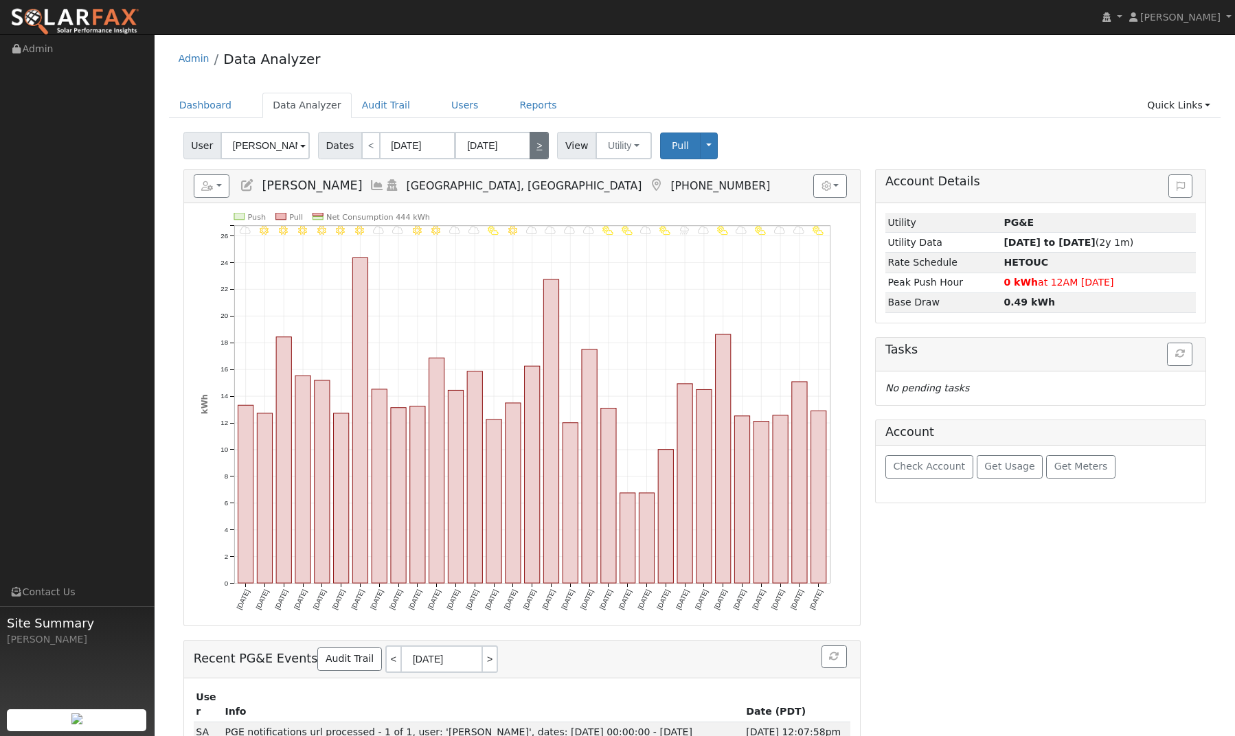
click at [534, 149] on link ">" at bounding box center [539, 145] width 19 height 27
type input "01/01/2025"
type input "01/31/2025"
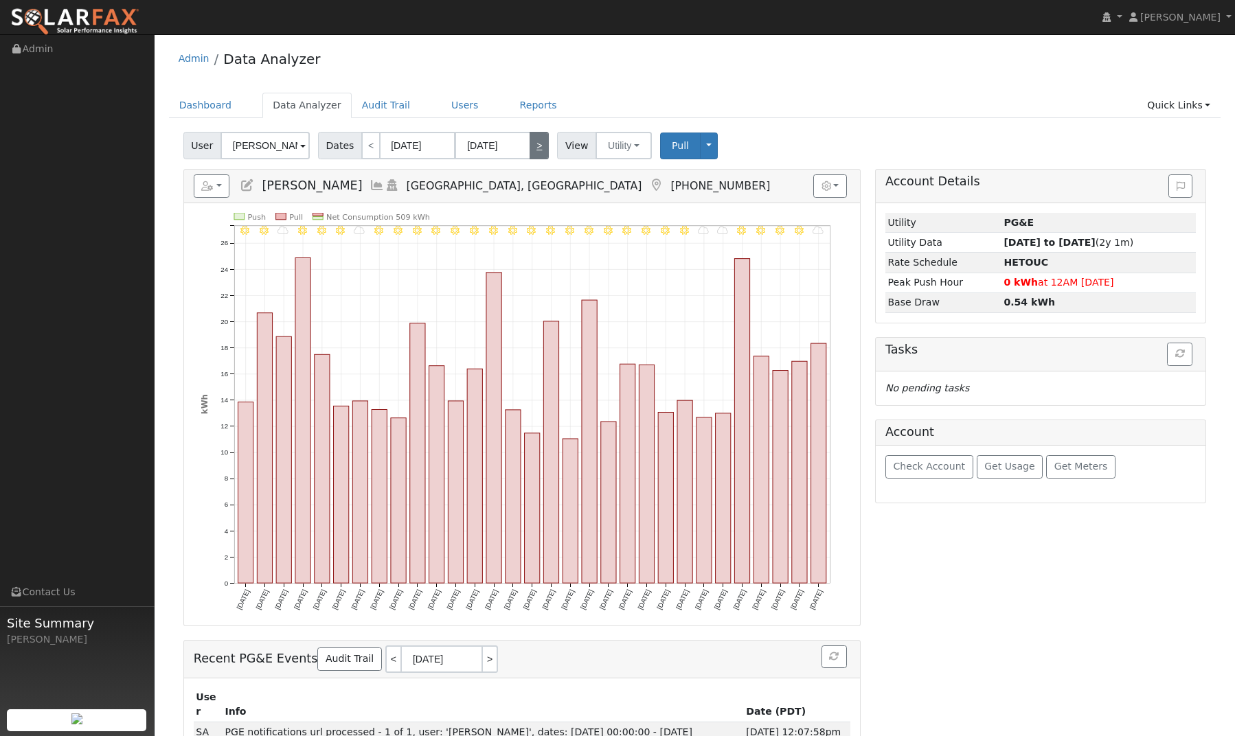
click at [534, 149] on link ">" at bounding box center [539, 145] width 19 height 27
type input "02/01/2025"
type input "02/28/2025"
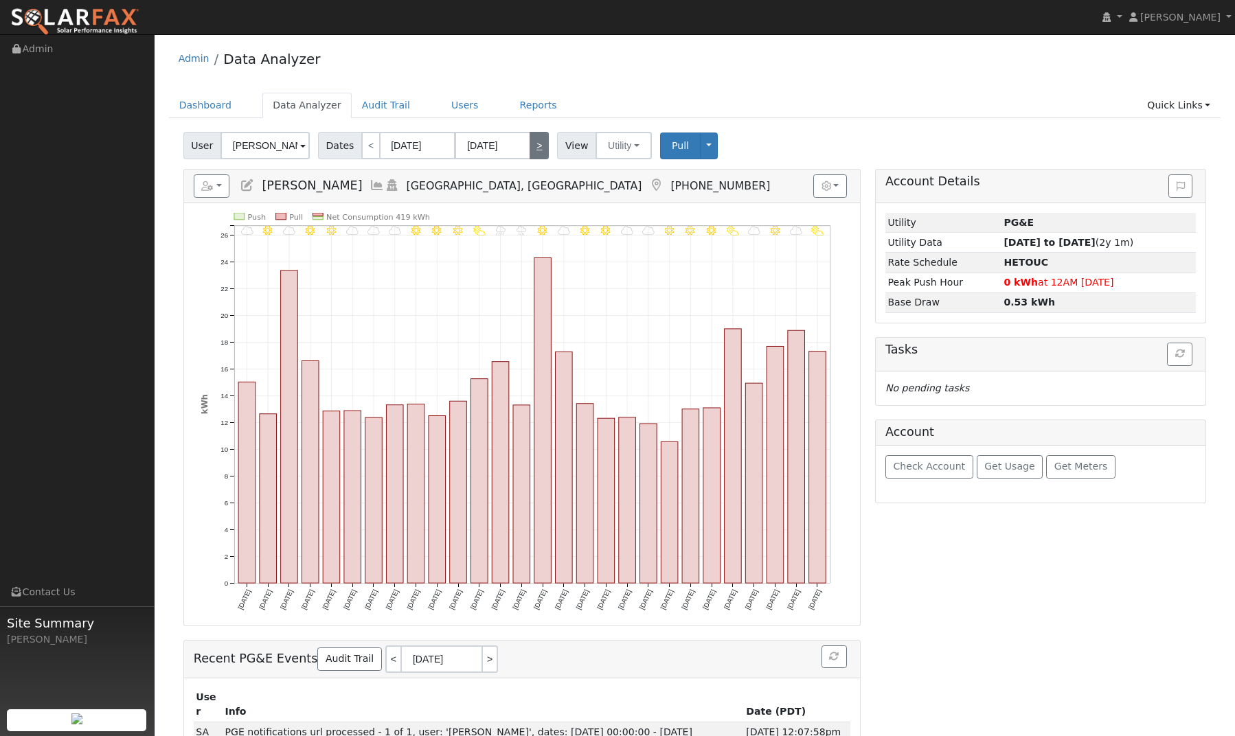
click at [534, 149] on link ">" at bounding box center [539, 145] width 19 height 27
type input "03/01/2025"
type input "03/31/2025"
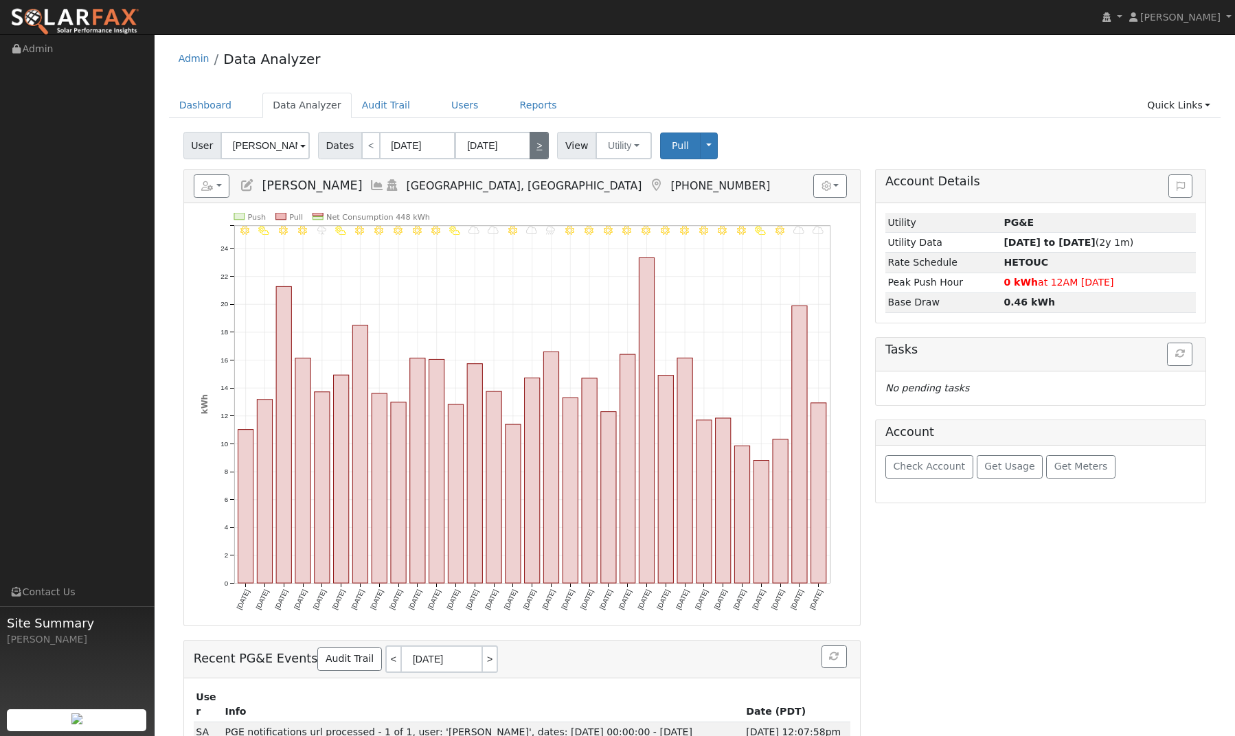
click at [534, 149] on link ">" at bounding box center [539, 145] width 19 height 27
type input "04/01/2025"
type input "04/30/2025"
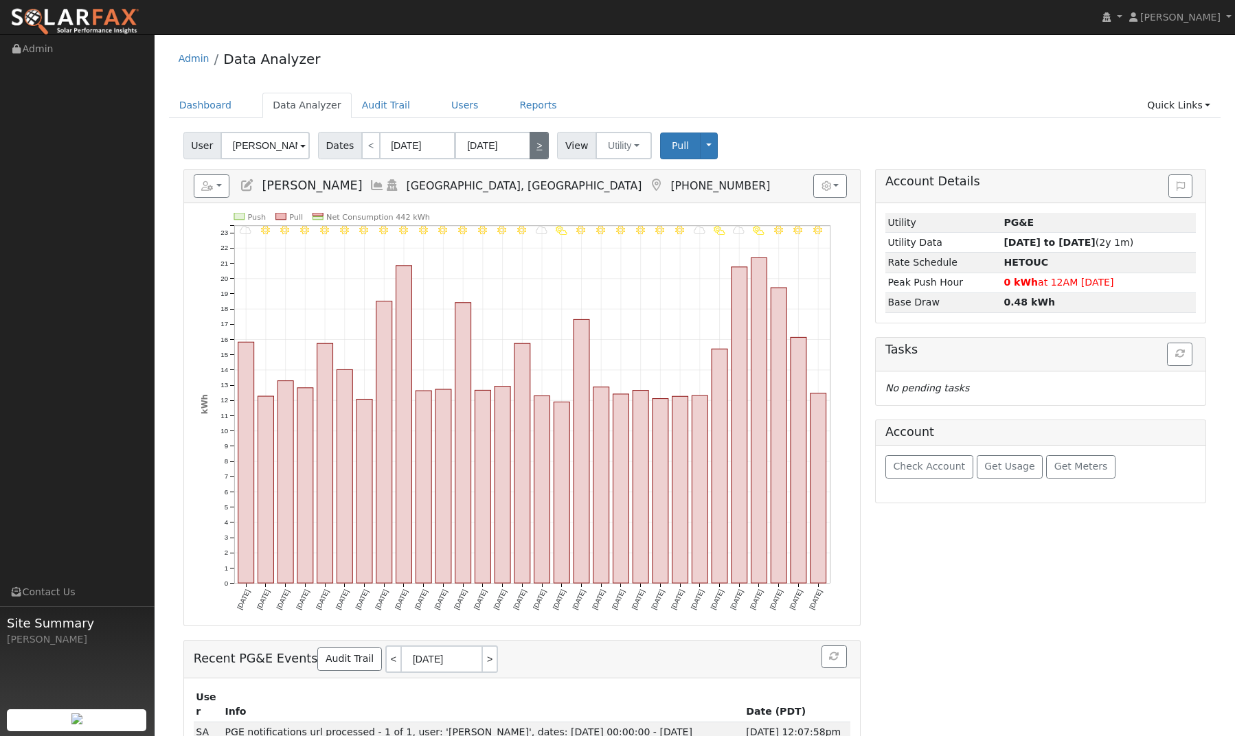
click at [534, 149] on link ">" at bounding box center [539, 145] width 19 height 27
type input "05/01/2025"
type input "05/31/2025"
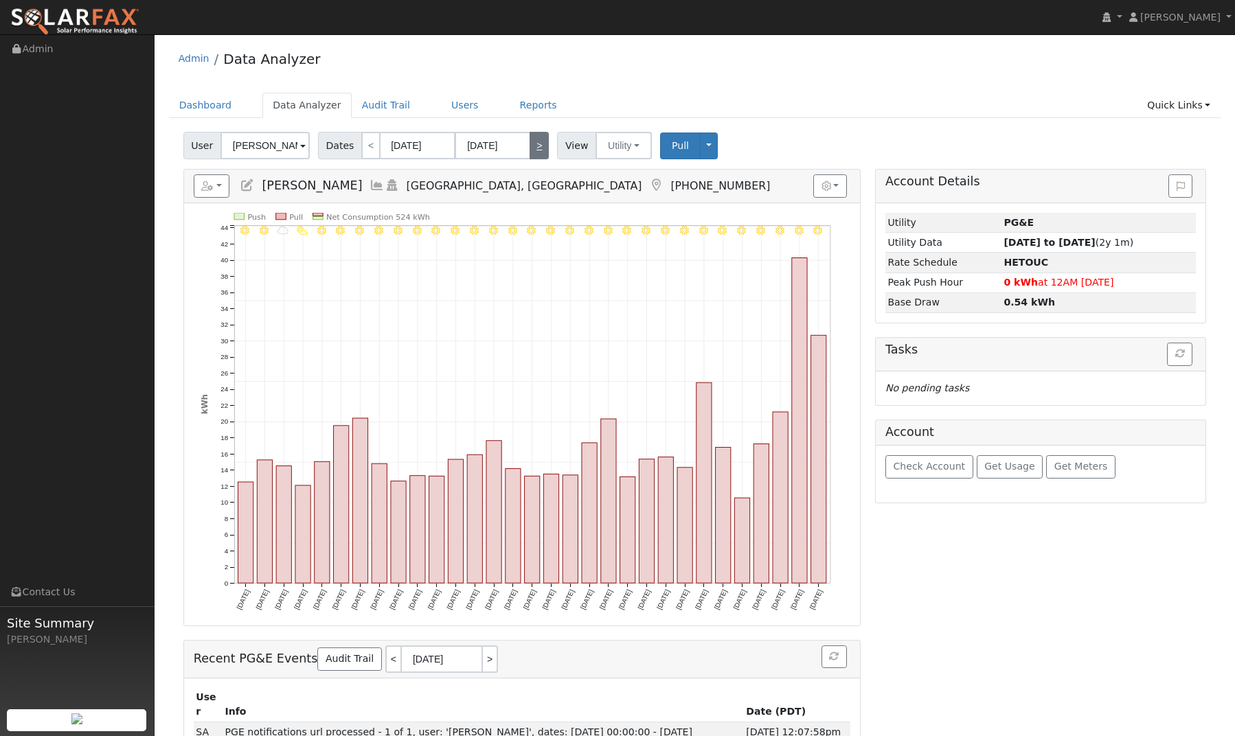
click at [534, 149] on link ">" at bounding box center [539, 145] width 19 height 27
type input "06/01/2025"
type input "06/30/2025"
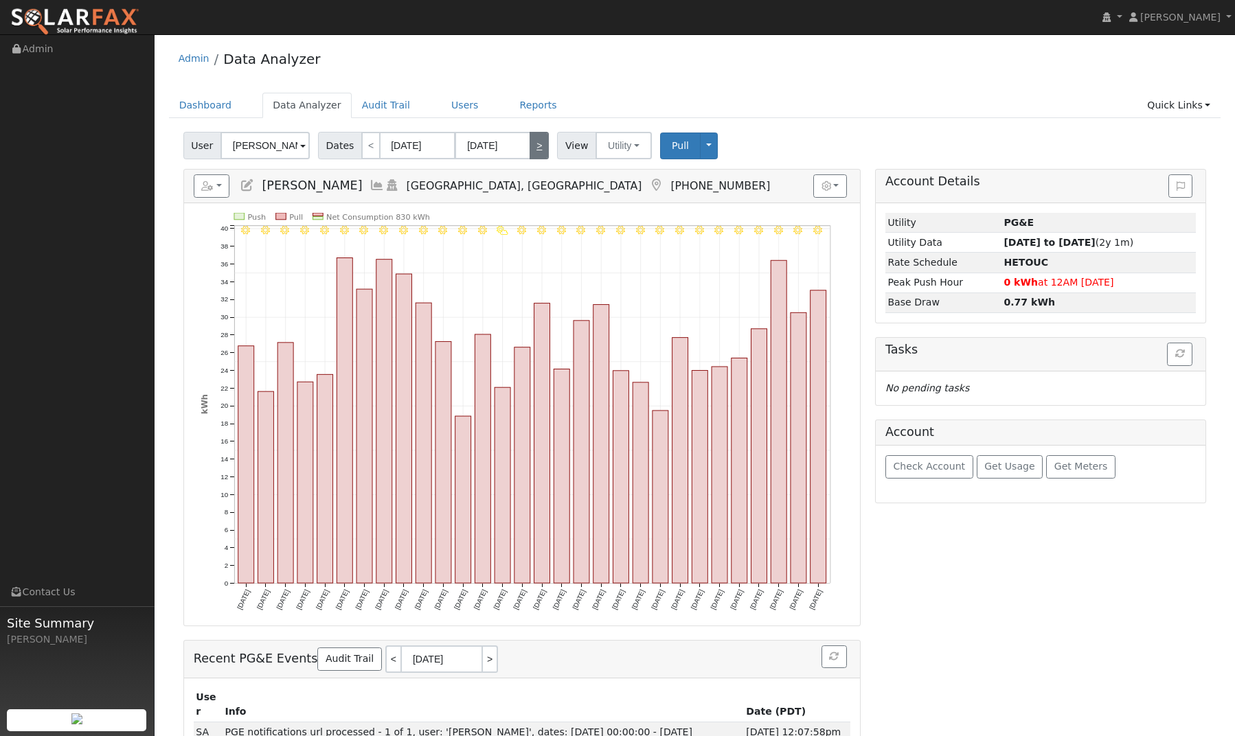
click at [534, 149] on link ">" at bounding box center [539, 145] width 19 height 27
type input "[DATE]"
type input "07/31/2025"
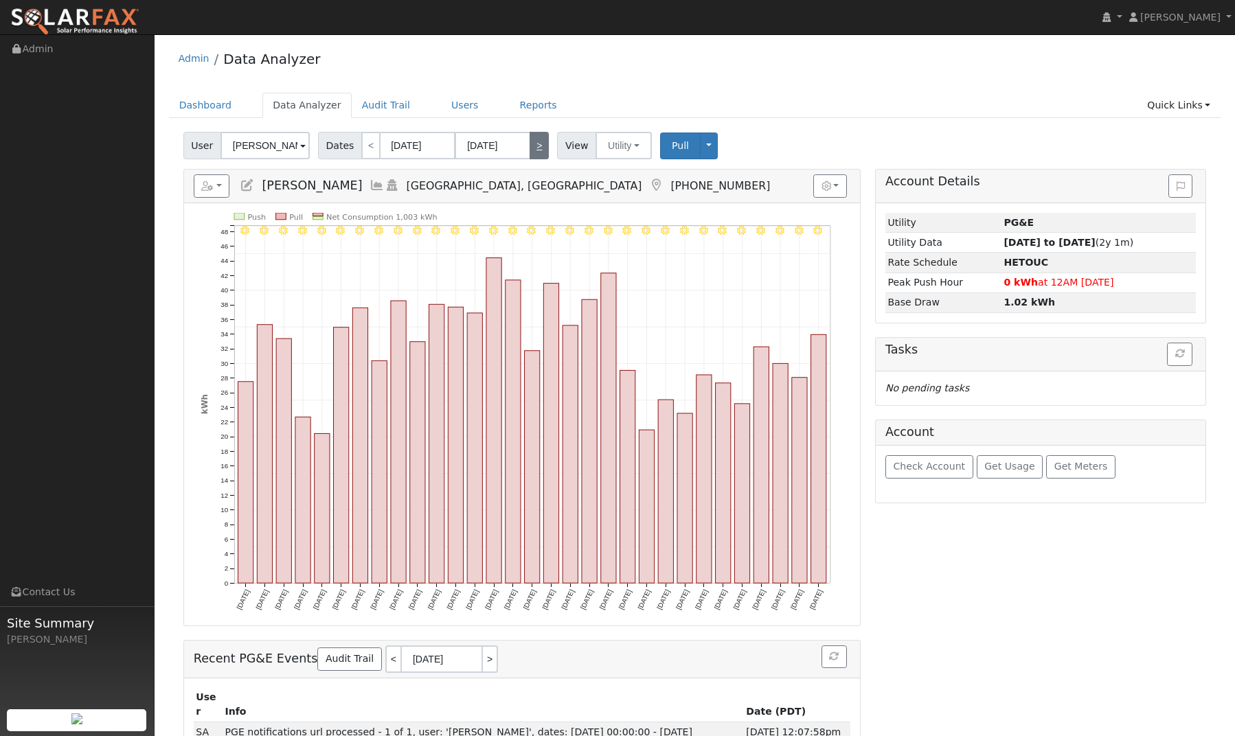
click at [534, 149] on link ">" at bounding box center [539, 145] width 19 height 27
type input "08/01/2025"
type input "08/31/2025"
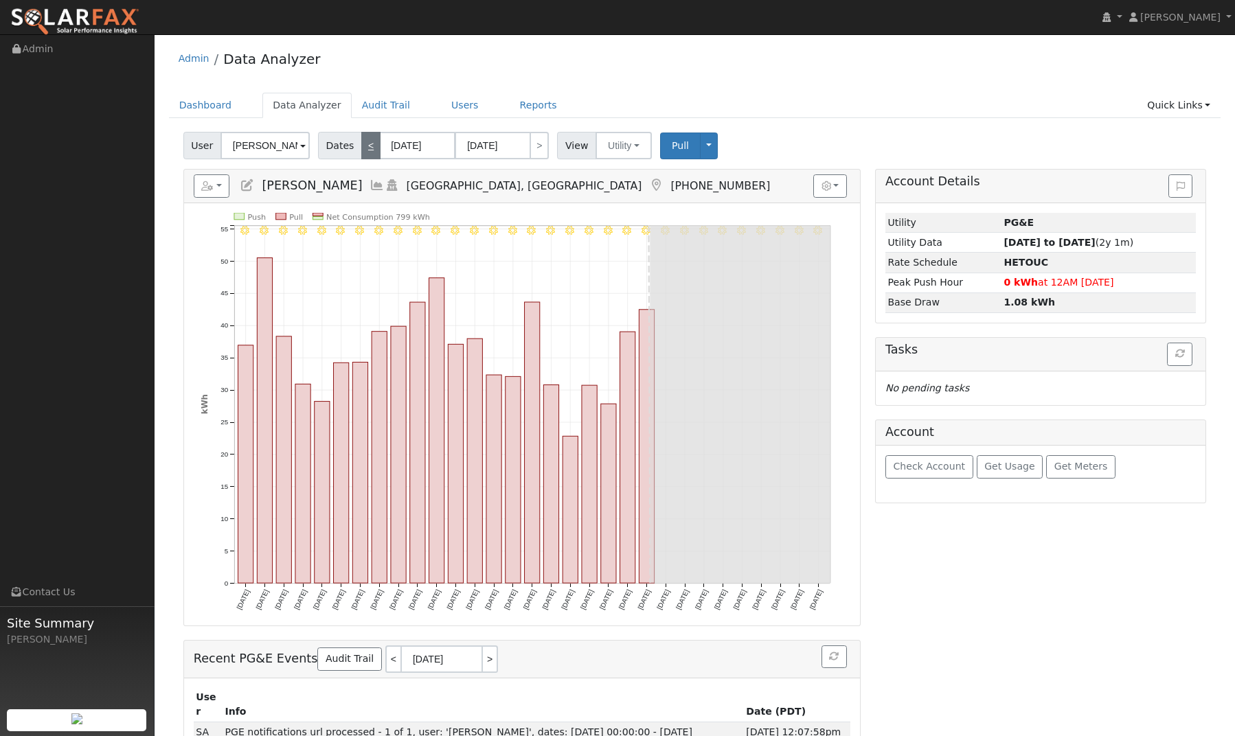
click at [371, 145] on link "<" at bounding box center [370, 145] width 19 height 27
type input "[DATE]"
type input "07/31/2025"
